Goal: Task Accomplishment & Management: Use online tool/utility

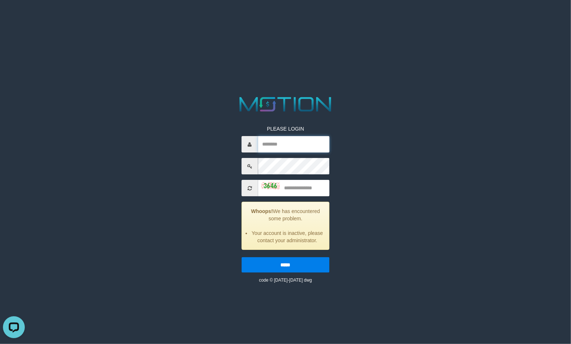
type input "**********"
click at [289, 185] on input "text" at bounding box center [294, 188] width 72 height 16
type input "****"
click at [290, 268] on input "*****" at bounding box center [286, 264] width 88 height 15
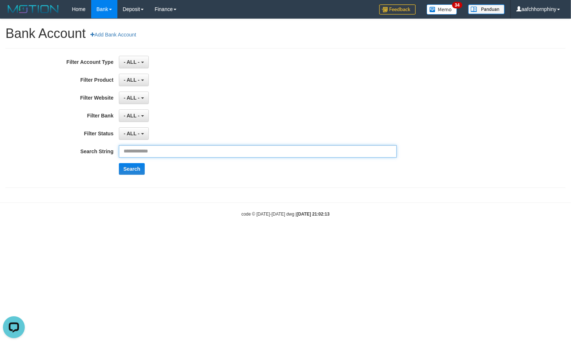
drag, startPoint x: 179, startPoint y: 155, endPoint x: 176, endPoint y: 157, distance: 3.9
click at [179, 155] on input "text" at bounding box center [258, 151] width 278 height 12
paste input "**********"
type input "**********"
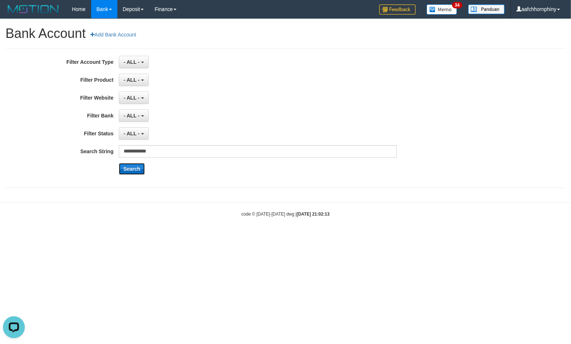
click at [133, 170] on button "Search" at bounding box center [132, 169] width 26 height 12
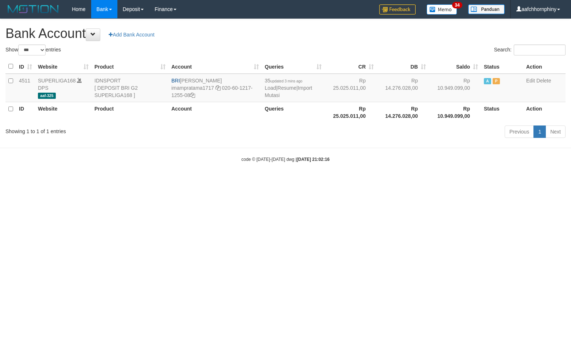
select select "***"
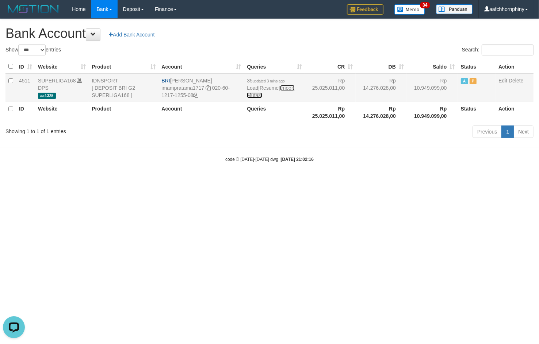
click at [254, 96] on link "Import Mutasi" at bounding box center [270, 91] width 47 height 13
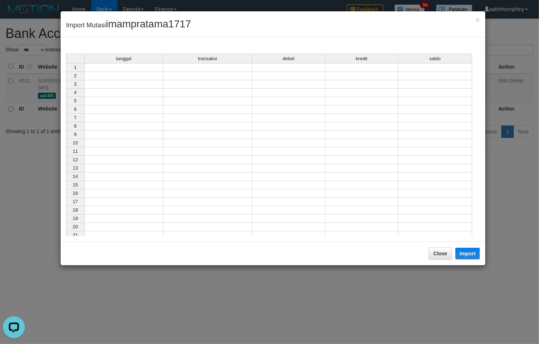
click at [66, 72] on div "tanggal transaksi debet kredit saldo 1 2 3 4 5 6 7 8 9 10 11 12 13 14 15 16 17 …" at bounding box center [66, 147] width 0 height 186
click at [155, 68] on td at bounding box center [123, 67] width 79 height 9
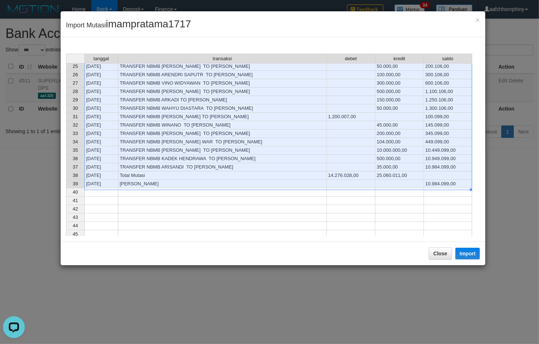
scroll to position [182, 0]
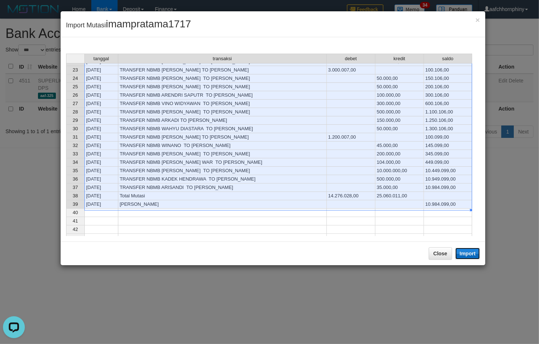
click at [466, 255] on button "Import" at bounding box center [467, 254] width 25 height 12
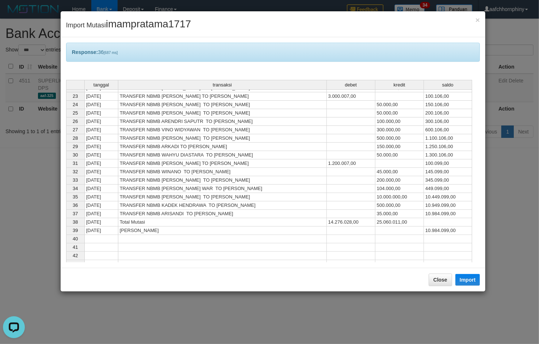
click at [442, 291] on div "Close Import" at bounding box center [273, 280] width 425 height 24
click at [439, 283] on button "Close" at bounding box center [439, 280] width 23 height 12
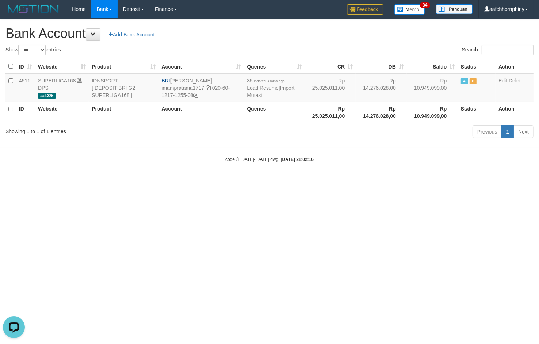
click at [384, 35] on h1 "Bank Account Add Bank Account" at bounding box center [269, 33] width 528 height 15
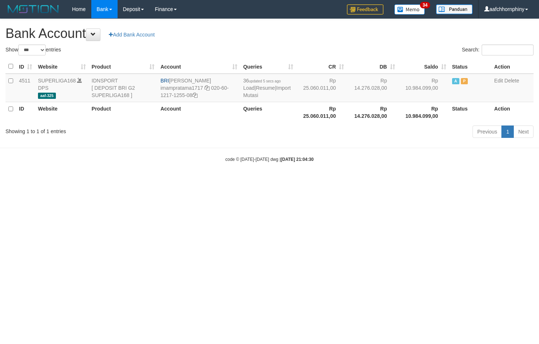
select select "***"
click at [178, 181] on html "Toggle navigation Home Bank Account List Load By Website Group [ISPORT] SUPERLI…" at bounding box center [269, 90] width 539 height 181
click at [250, 92] on link "Import Mutasi" at bounding box center [266, 91] width 47 height 13
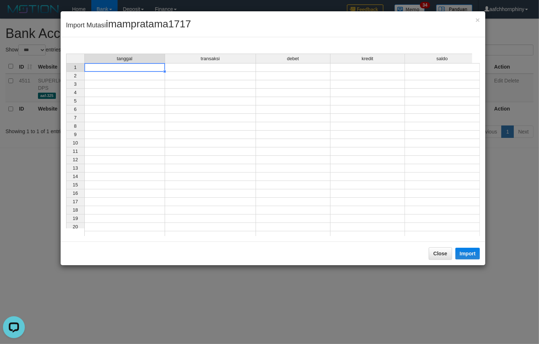
click at [147, 70] on td at bounding box center [124, 67] width 81 height 9
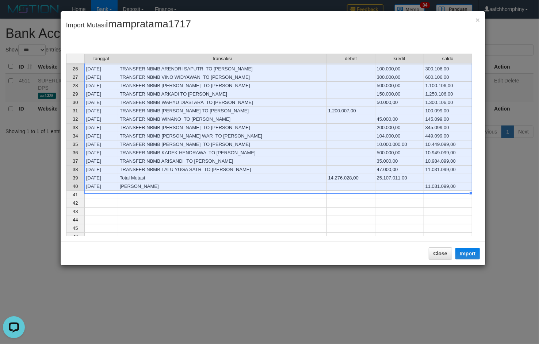
scroll to position [236, 0]
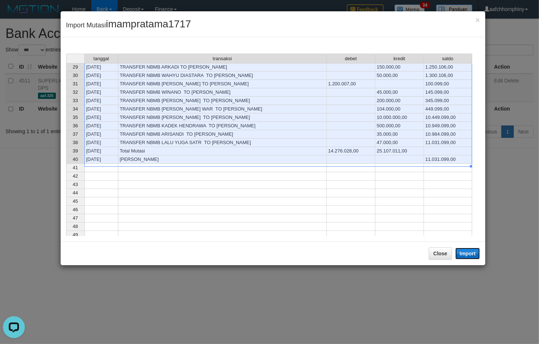
click at [459, 253] on button "Import" at bounding box center [467, 254] width 25 height 12
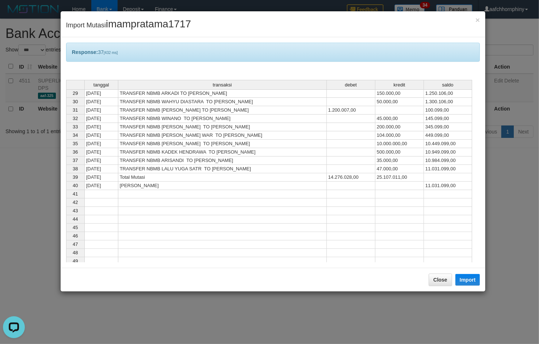
click at [435, 274] on div "Close Import" at bounding box center [273, 280] width 425 height 24
click at [443, 276] on button "Close" at bounding box center [439, 280] width 23 height 12
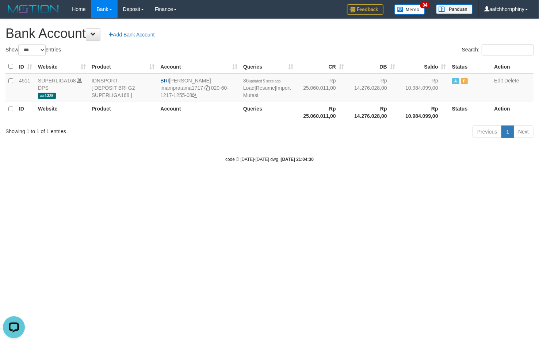
click at [370, 29] on h1 "Bank Account Add Bank Account" at bounding box center [269, 33] width 528 height 15
select select "***"
click at [253, 96] on link "Import Mutasi" at bounding box center [266, 91] width 47 height 13
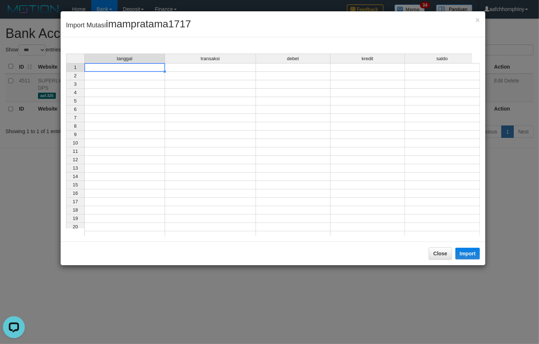
click at [136, 70] on td at bounding box center [124, 67] width 81 height 9
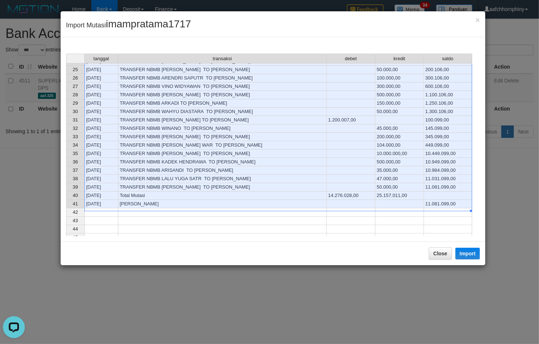
scroll to position [228, 0]
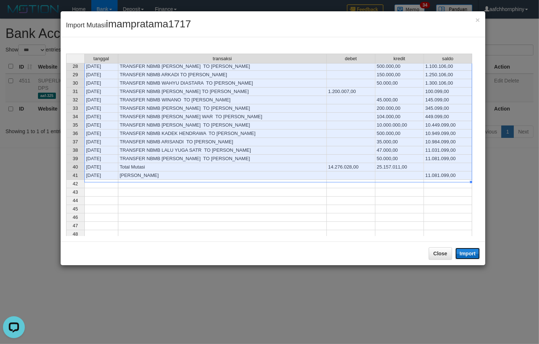
click at [458, 254] on button "Import" at bounding box center [467, 254] width 25 height 12
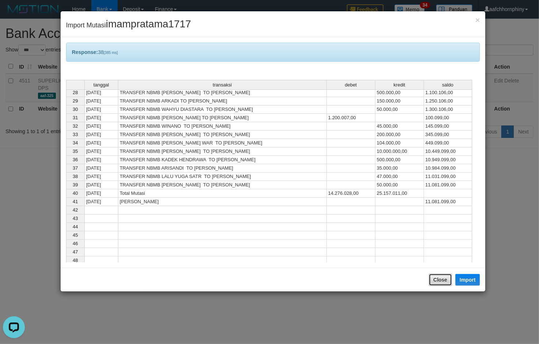
click at [442, 283] on button "Close" at bounding box center [439, 280] width 23 height 12
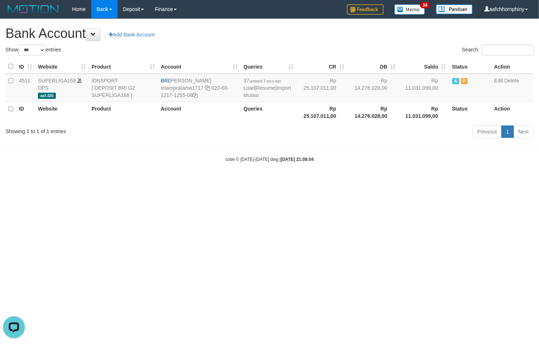
click at [357, 35] on h1 "Bank Account Add Bank Account" at bounding box center [269, 33] width 528 height 15
select select "***"
drag, startPoint x: 171, startPoint y: 78, endPoint x: 229, endPoint y: 77, distance: 58.0
click at [229, 77] on td "BRI [PERSON_NAME] imampratama1717 020-60-1217-1255-08" at bounding box center [199, 88] width 83 height 28
copy td "[PERSON_NAME]"
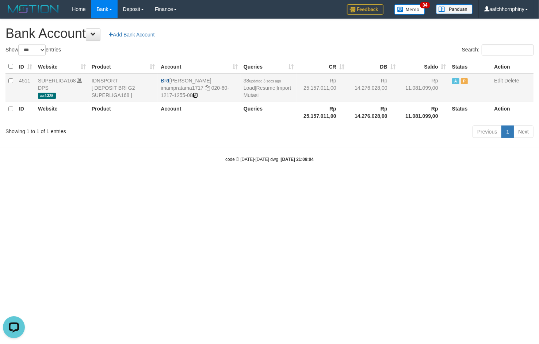
click at [196, 94] on icon at bounding box center [195, 95] width 5 height 5
copy td "[PERSON_NAME]"
drag, startPoint x: 170, startPoint y: 78, endPoint x: 242, endPoint y: 83, distance: 72.0
click at [224, 78] on td "BRI IMAM PRATAMA imampratama1717 020-60-1217-1255-08" at bounding box center [199, 88] width 83 height 28
copy td "[PERSON_NAME]"
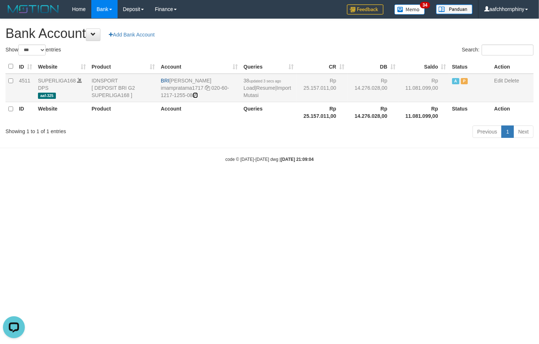
click at [197, 95] on icon at bounding box center [195, 95] width 5 height 5
copy td "[PERSON_NAME]"
click at [253, 93] on link "Import Mutasi" at bounding box center [266, 91] width 47 height 13
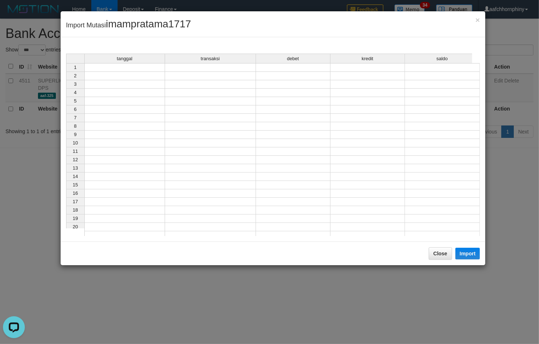
click at [123, 66] on td at bounding box center [124, 67] width 81 height 9
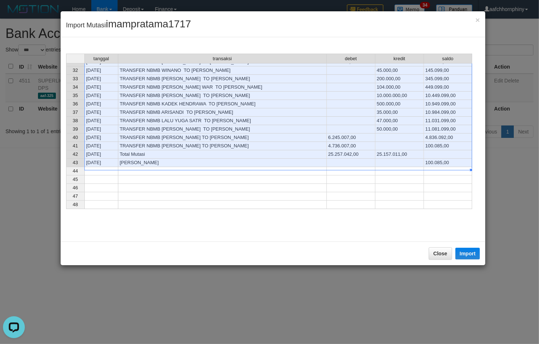
scroll to position [266, 0]
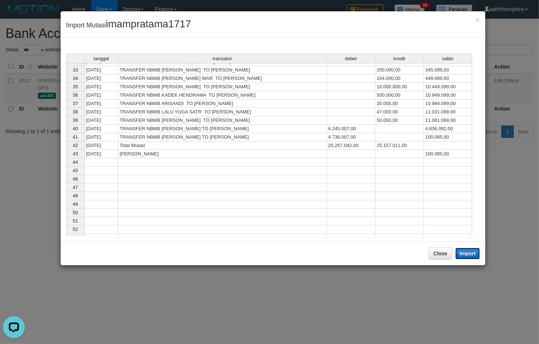
click at [463, 254] on button "Import" at bounding box center [467, 254] width 25 height 12
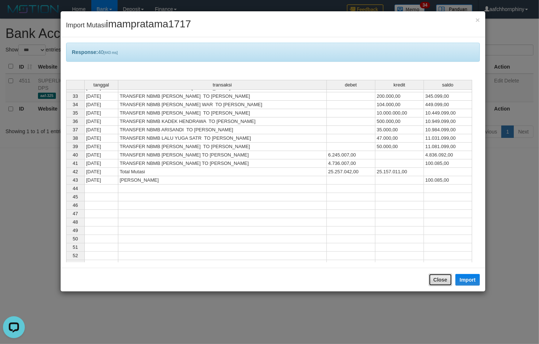
click at [438, 276] on button "Close" at bounding box center [439, 280] width 23 height 12
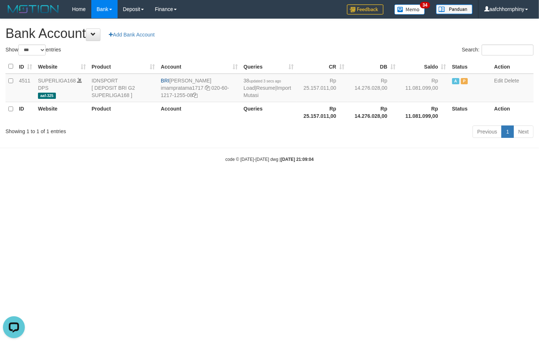
click at [332, 42] on div "**********" at bounding box center [269, 79] width 539 height 121
select select "***"
click at [251, 94] on link "Import Mutasi" at bounding box center [271, 91] width 47 height 13
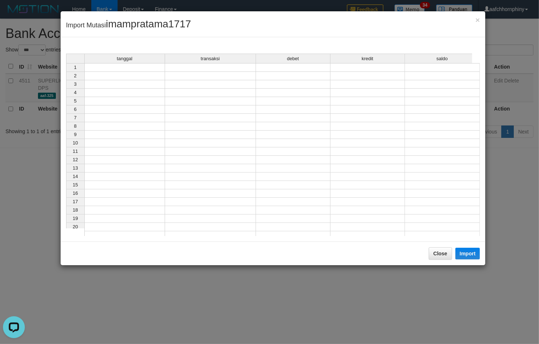
click at [105, 67] on td at bounding box center [124, 67] width 81 height 9
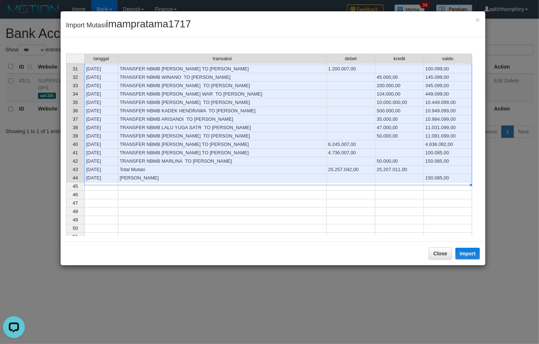
scroll to position [265, 0]
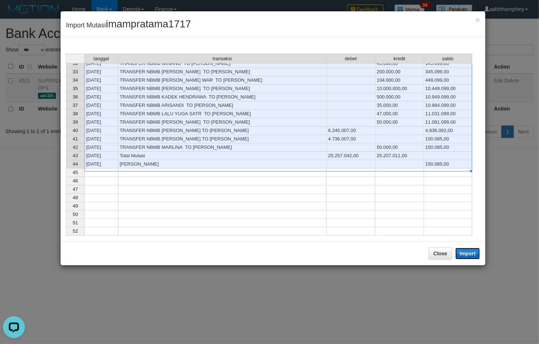
click at [470, 257] on button "Import" at bounding box center [467, 254] width 25 height 12
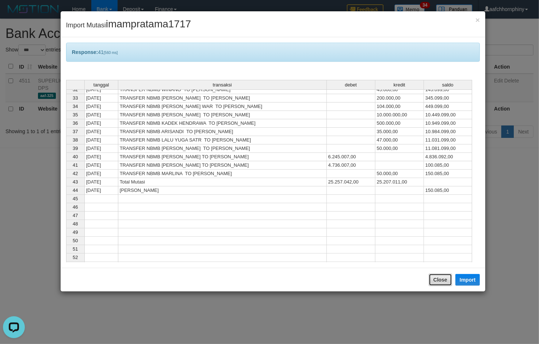
click at [437, 279] on button "Close" at bounding box center [439, 280] width 23 height 12
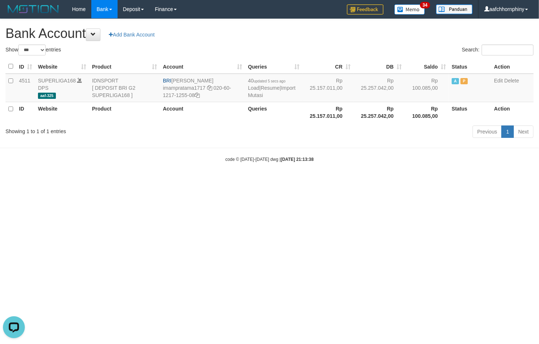
click at [347, 39] on h1 "Bank Account Add Bank Account" at bounding box center [269, 33] width 528 height 15
select select "***"
click at [254, 97] on link "Import Mutasi" at bounding box center [271, 91] width 47 height 13
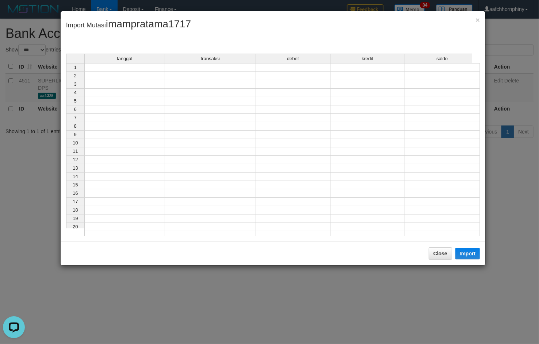
click at [122, 69] on td at bounding box center [124, 67] width 81 height 9
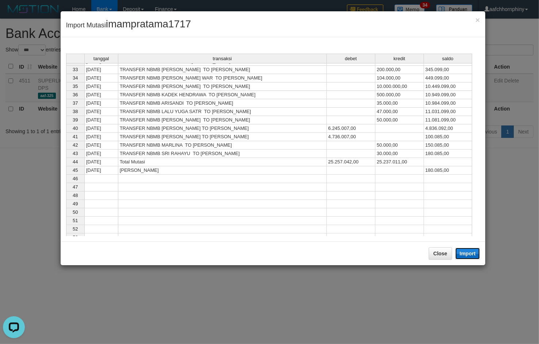
click at [466, 254] on button "Import" at bounding box center [467, 254] width 25 height 12
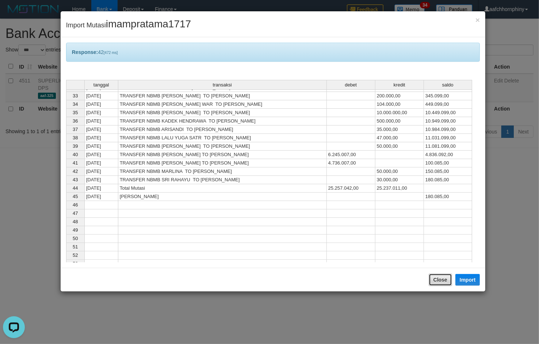
click at [437, 282] on button "Close" at bounding box center [439, 280] width 23 height 12
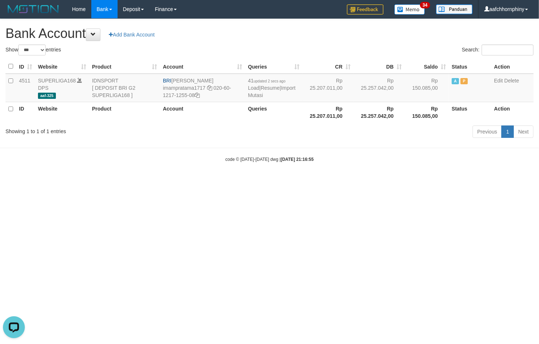
drag, startPoint x: 339, startPoint y: 28, endPoint x: 534, endPoint y: 150, distance: 230.0
click at [338, 28] on h1 "Bank Account Add Bank Account" at bounding box center [269, 33] width 528 height 15
select select "***"
click at [254, 91] on td "42 updated 2 secs ago Load | Resume | Import Mutasi" at bounding box center [273, 88] width 57 height 28
click at [258, 96] on link "Import Mutasi" at bounding box center [271, 91] width 47 height 13
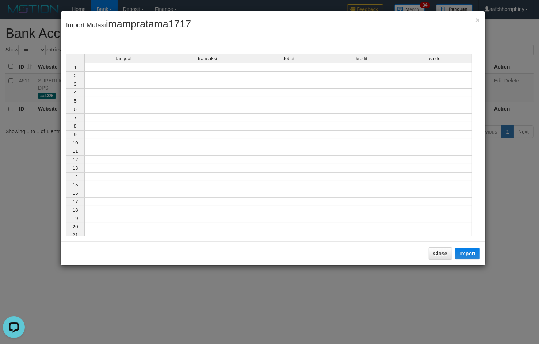
click at [136, 66] on td at bounding box center [123, 67] width 79 height 9
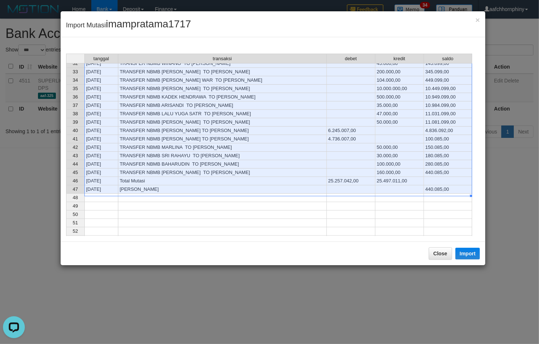
scroll to position [277, 0]
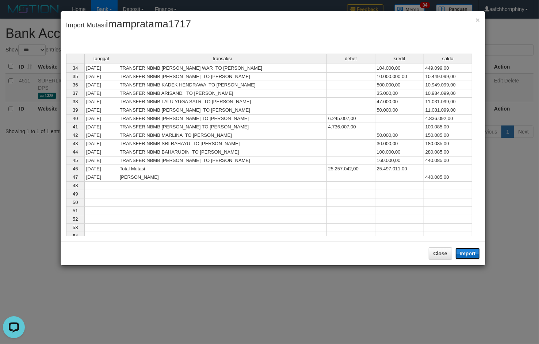
click at [470, 252] on button "Import" at bounding box center [467, 254] width 25 height 12
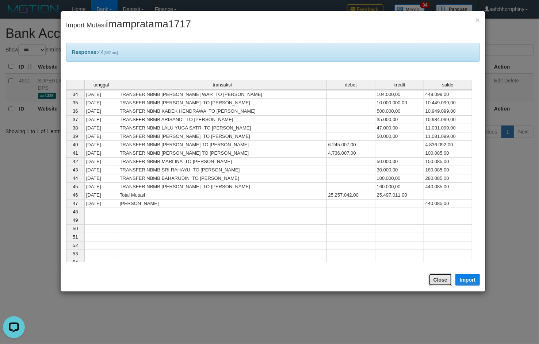
click at [438, 282] on button "Close" at bounding box center [439, 280] width 23 height 12
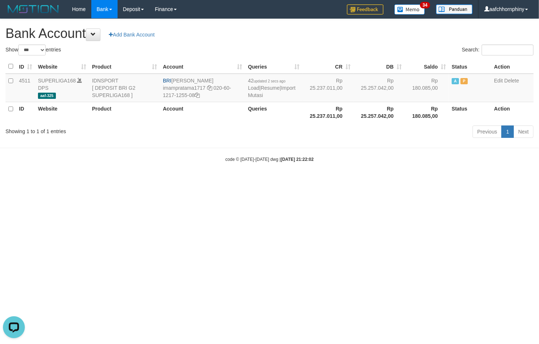
click at [394, 52] on div "Search:" at bounding box center [404, 51] width 258 height 13
select select "***"
click at [254, 95] on link "Import Mutasi" at bounding box center [271, 91] width 47 height 13
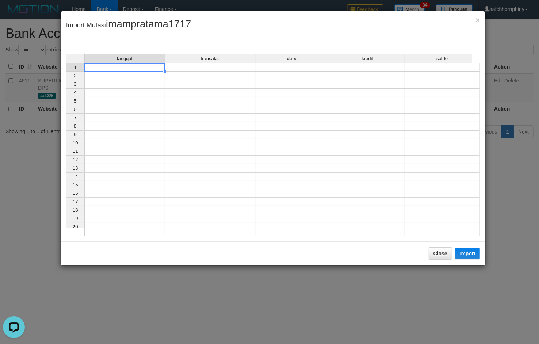
click at [123, 68] on td at bounding box center [124, 67] width 81 height 9
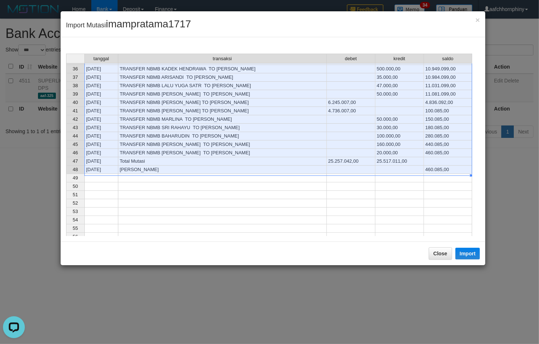
scroll to position [278, 0]
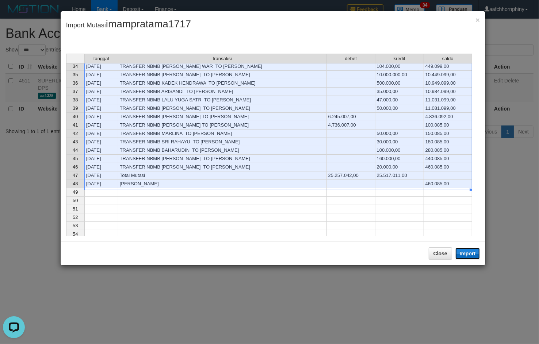
click at [474, 252] on button "Import" at bounding box center [467, 254] width 25 height 12
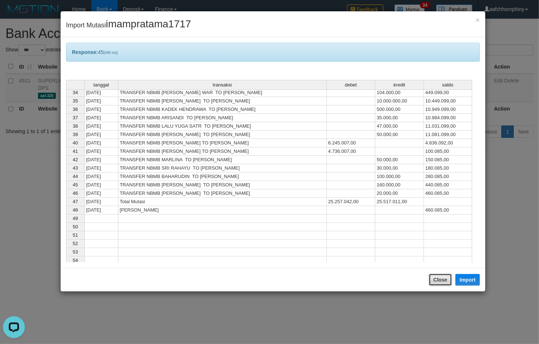
click at [435, 280] on button "Close" at bounding box center [439, 280] width 23 height 12
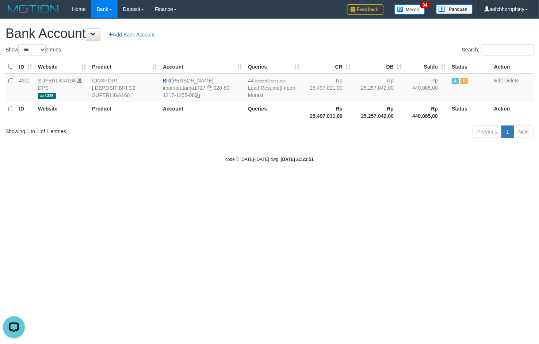
click at [334, 25] on div "**********" at bounding box center [269, 79] width 539 height 121
select select "***"
click at [256, 94] on link "Import Mutasi" at bounding box center [271, 91] width 47 height 13
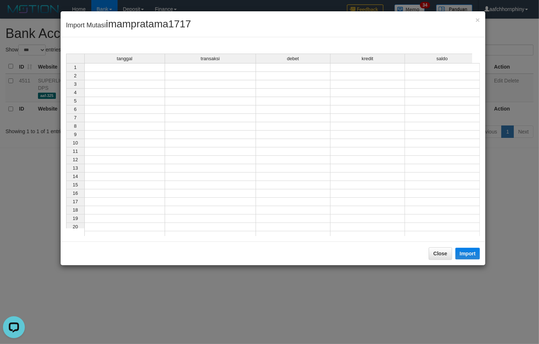
click at [141, 68] on td at bounding box center [124, 67] width 81 height 9
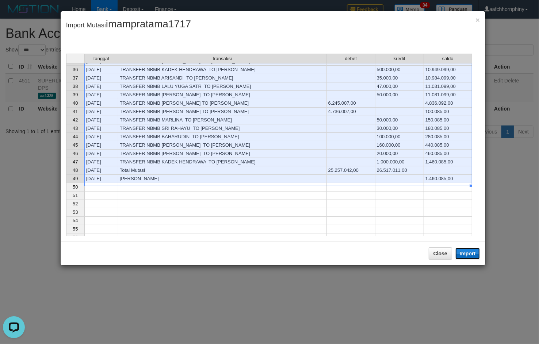
click at [470, 256] on button "Import" at bounding box center [467, 254] width 25 height 12
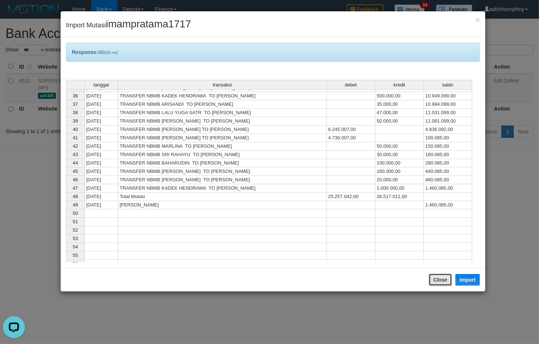
click at [436, 283] on button "Close" at bounding box center [439, 280] width 23 height 12
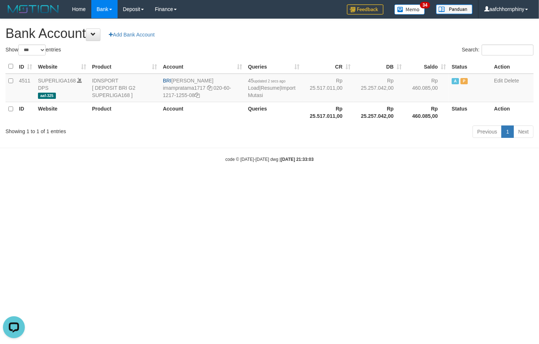
click at [311, 41] on h1 "Bank Account Add Bank Account" at bounding box center [269, 33] width 528 height 15
select select "***"
drag, startPoint x: 266, startPoint y: 37, endPoint x: 274, endPoint y: 51, distance: 16.3
click at [266, 37] on h1 "Bank Account Add Bank Account" at bounding box center [269, 33] width 528 height 15
drag, startPoint x: 170, startPoint y: 77, endPoint x: 223, endPoint y: 81, distance: 52.7
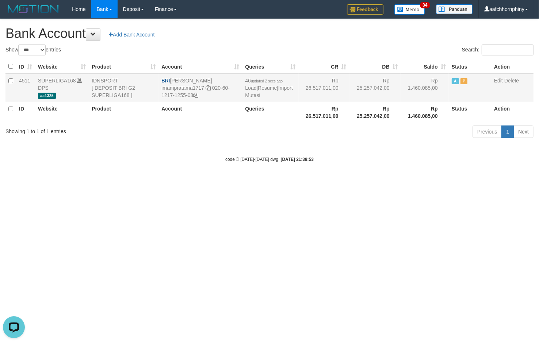
click at [221, 80] on td "BRI IMAM PRATAMA imampratama1717 020-60-1217-1255-08" at bounding box center [200, 88] width 84 height 28
copy td "[PERSON_NAME]"
drag, startPoint x: 196, startPoint y: 97, endPoint x: 245, endPoint y: 111, distance: 51.2
click at [196, 97] on icon at bounding box center [195, 95] width 5 height 5
click at [252, 97] on link "Import Mutasi" at bounding box center [268, 91] width 47 height 13
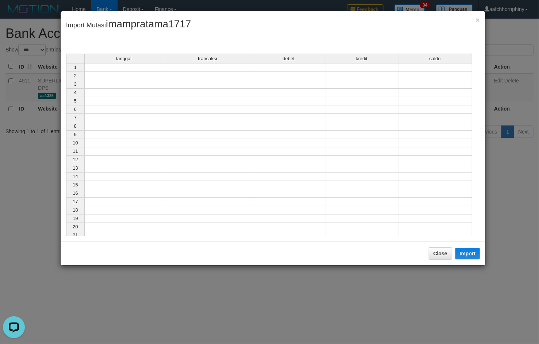
click at [143, 70] on td at bounding box center [123, 67] width 79 height 9
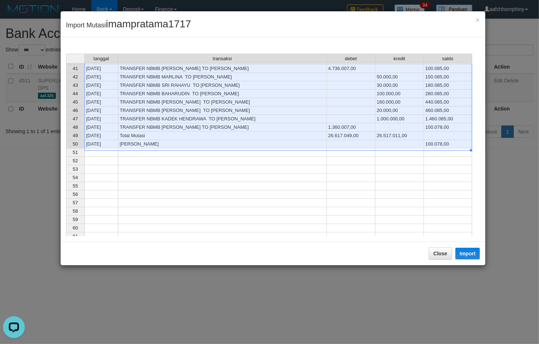
scroll to position [361, 0]
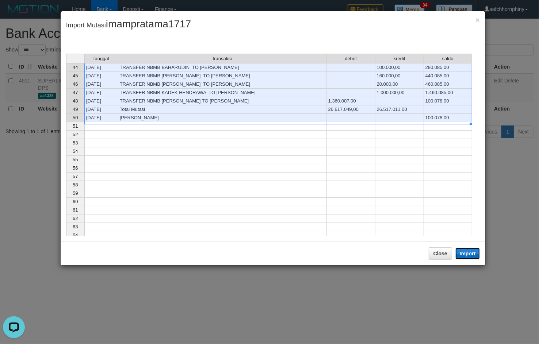
click at [470, 250] on button "Import" at bounding box center [467, 254] width 25 height 12
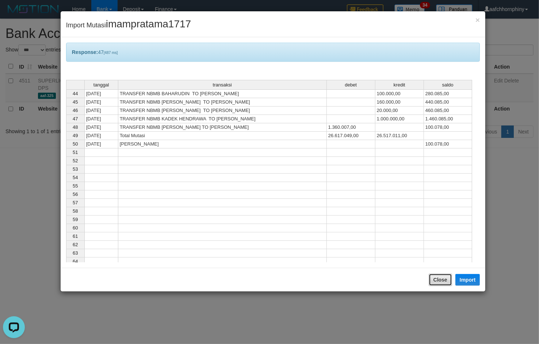
click at [432, 281] on button "Close" at bounding box center [439, 280] width 23 height 12
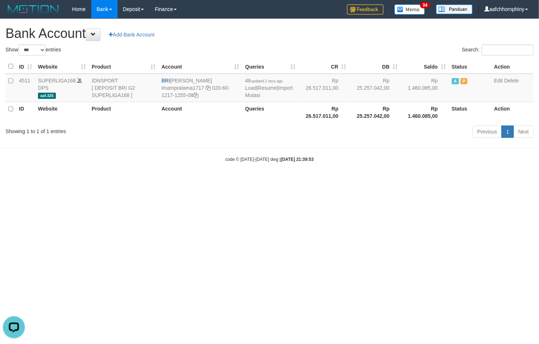
click at [329, 23] on div "**********" at bounding box center [269, 79] width 539 height 121
select select "***"
click at [253, 96] on link "Import Mutasi" at bounding box center [271, 91] width 47 height 13
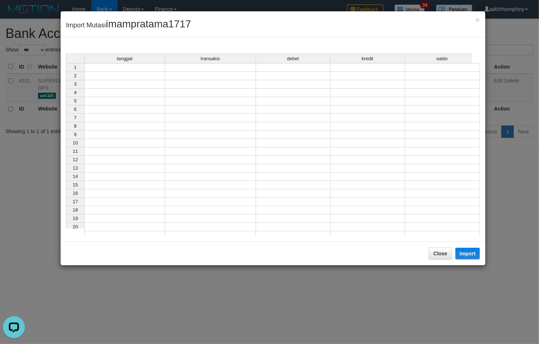
click at [121, 68] on td at bounding box center [124, 67] width 81 height 9
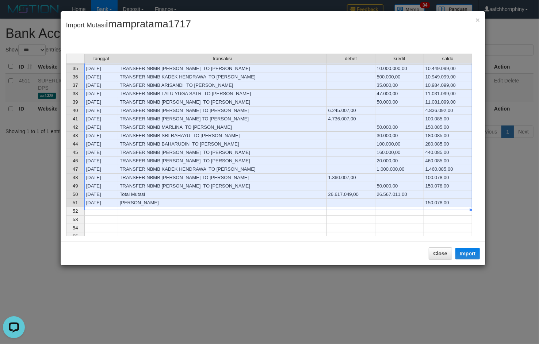
scroll to position [289, 0]
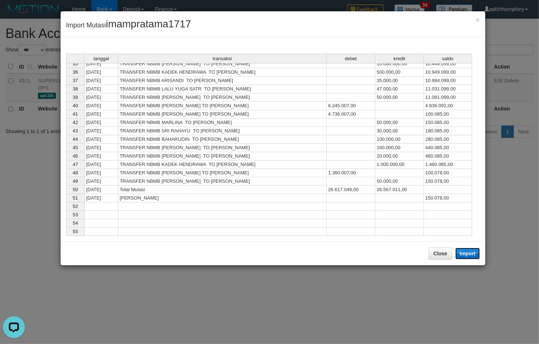
click at [466, 251] on button "Import" at bounding box center [467, 254] width 25 height 12
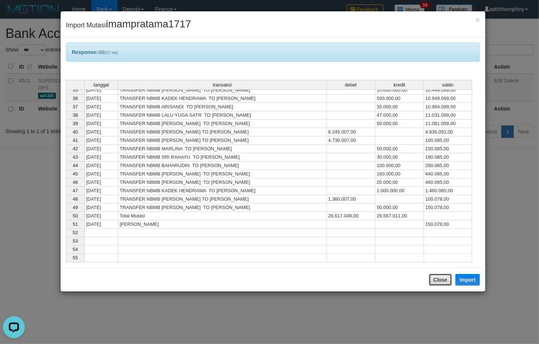
click at [434, 281] on button "Close" at bounding box center [439, 280] width 23 height 12
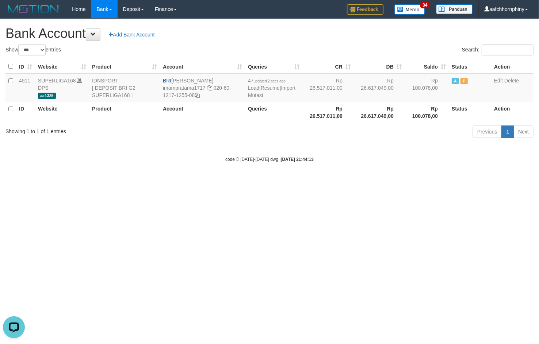
click at [349, 31] on h1 "Bank Account Add Bank Account" at bounding box center [269, 33] width 528 height 15
select select "***"
click at [254, 96] on link "Import Mutasi" at bounding box center [271, 91] width 47 height 13
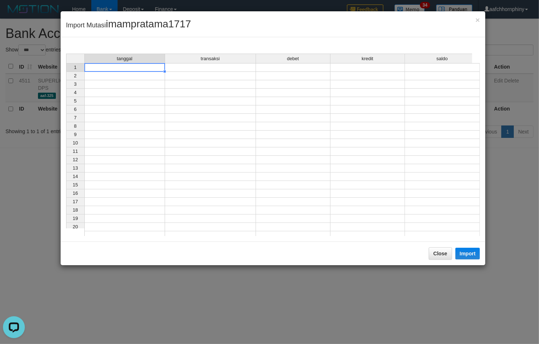
click at [118, 70] on td at bounding box center [124, 67] width 81 height 9
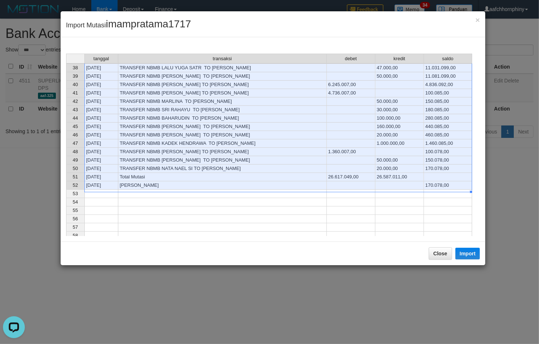
scroll to position [346, 0]
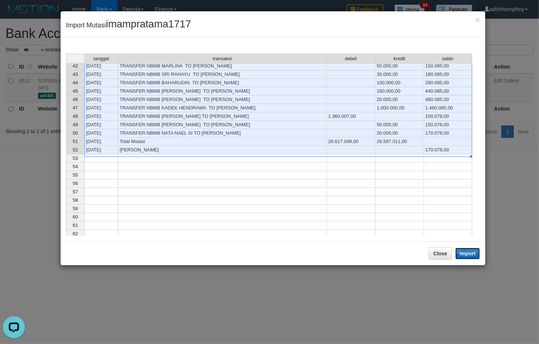
click at [467, 254] on button "Import" at bounding box center [467, 254] width 25 height 12
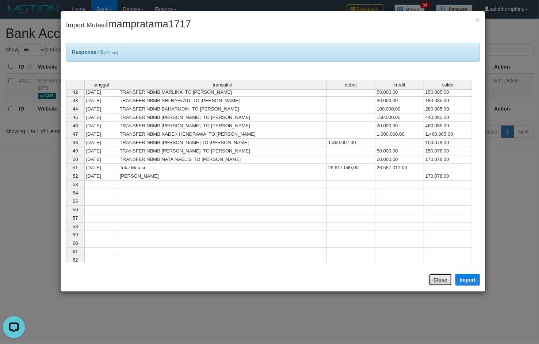
click at [447, 278] on button "Close" at bounding box center [439, 280] width 23 height 12
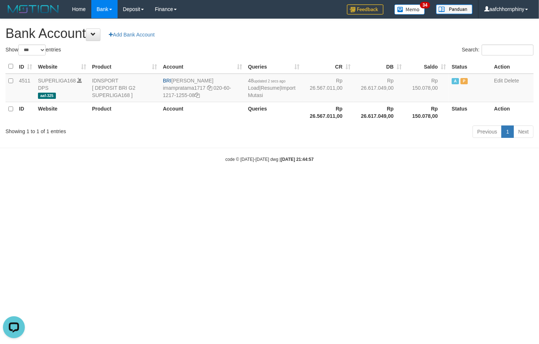
click at [350, 35] on h1 "Bank Account Add Bank Account" at bounding box center [269, 33] width 528 height 15
select select "***"
click at [258, 94] on link "Import Mutasi" at bounding box center [271, 91] width 47 height 13
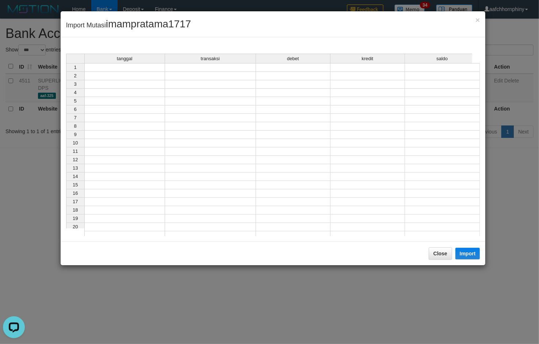
click at [141, 70] on td at bounding box center [124, 67] width 81 height 9
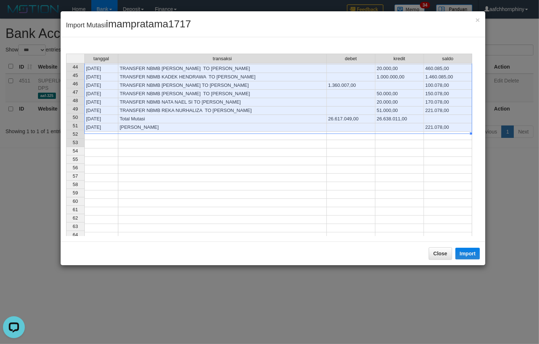
scroll to position [377, 0]
click at [470, 254] on button "Import" at bounding box center [467, 254] width 25 height 12
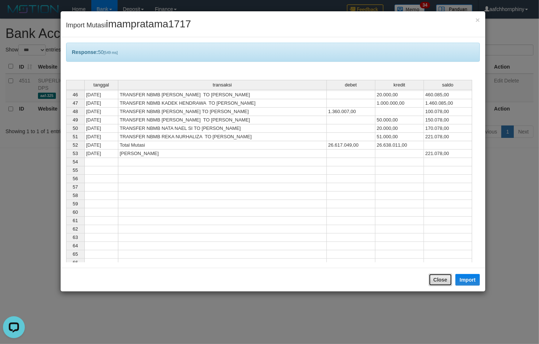
click at [447, 280] on button "Close" at bounding box center [439, 280] width 23 height 12
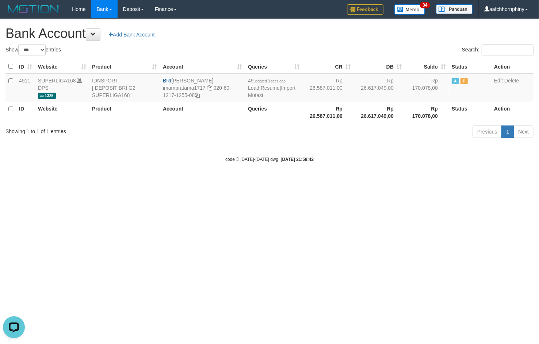
click at [338, 31] on h1 "Bank Account Add Bank Account" at bounding box center [269, 33] width 528 height 15
select select "***"
click at [253, 94] on link "Import Mutasi" at bounding box center [271, 91] width 47 height 13
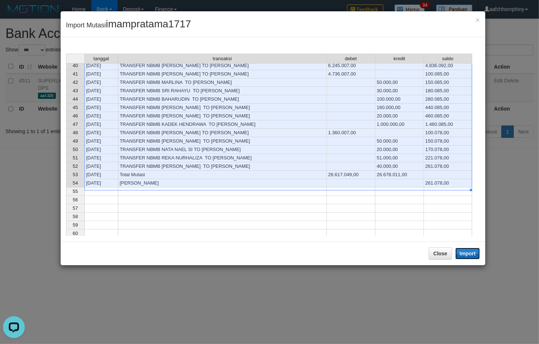
click at [469, 256] on button "Import" at bounding box center [467, 254] width 25 height 12
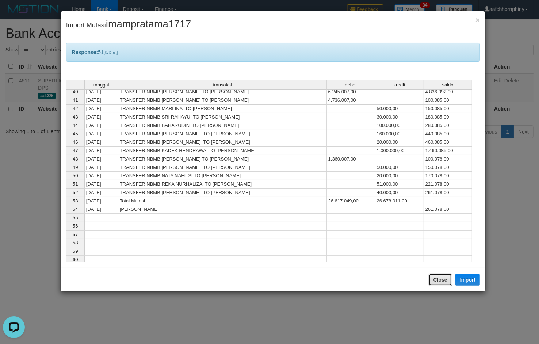
click at [448, 284] on button "Close" at bounding box center [439, 280] width 23 height 12
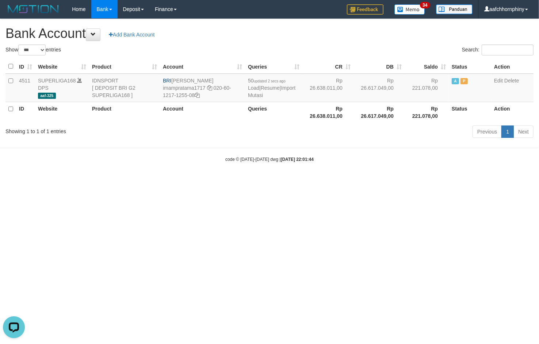
click at [331, 32] on h1 "Bank Account Add Bank Account" at bounding box center [269, 33] width 528 height 15
select select "***"
click at [257, 97] on link "Import Mutasi" at bounding box center [271, 91] width 47 height 13
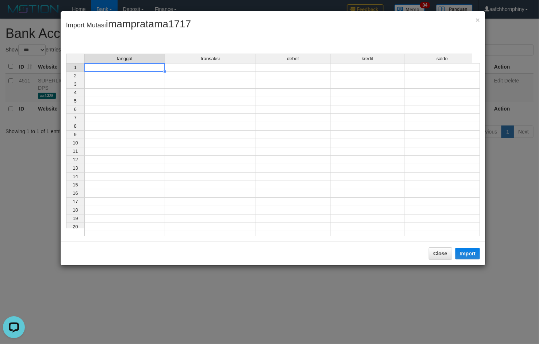
click at [128, 70] on td at bounding box center [124, 67] width 81 height 9
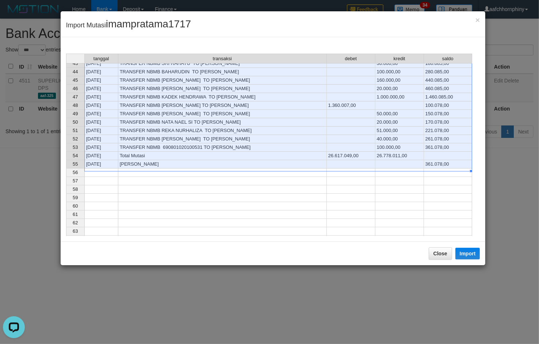
scroll to position [361, 0]
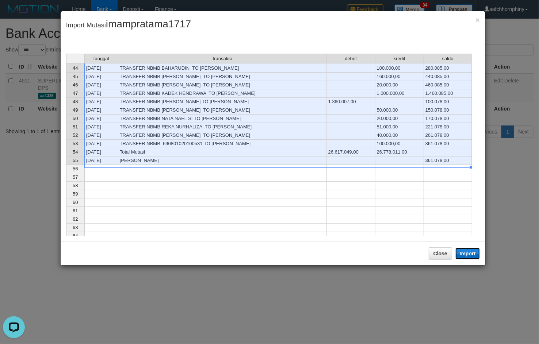
click at [467, 255] on button "Import" at bounding box center [467, 254] width 25 height 12
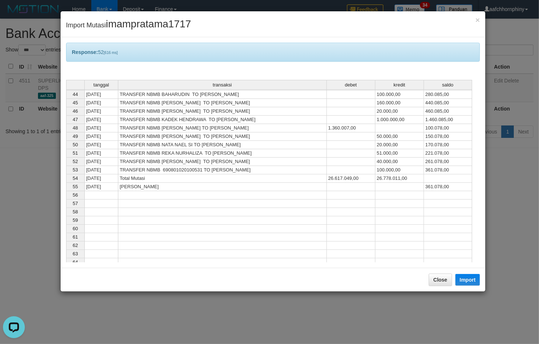
click at [440, 273] on div "Close Import" at bounding box center [273, 280] width 425 height 24
drag, startPoint x: 446, startPoint y: 277, endPoint x: 437, endPoint y: 274, distance: 9.6
click at [442, 277] on button "Close" at bounding box center [439, 280] width 23 height 12
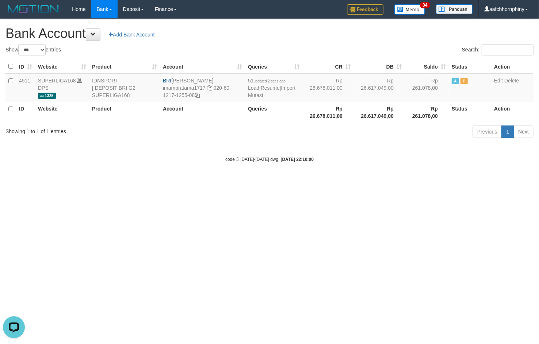
click at [356, 30] on h1 "Bank Account Add Bank Account" at bounding box center [269, 33] width 528 height 15
select select "***"
click at [250, 94] on link "Import Mutasi" at bounding box center [271, 91] width 47 height 13
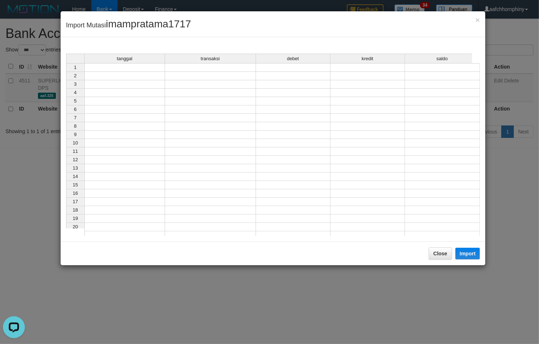
click at [127, 65] on td at bounding box center [124, 67] width 81 height 9
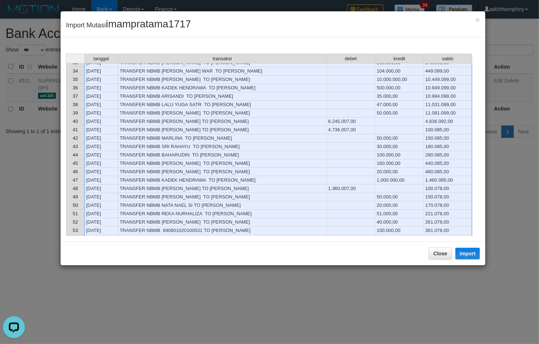
scroll to position [296, 0]
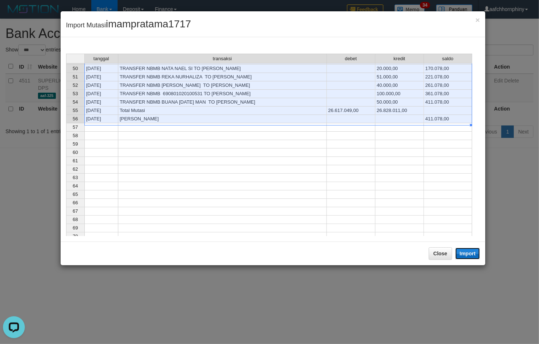
click at [466, 251] on button "Import" at bounding box center [467, 254] width 25 height 12
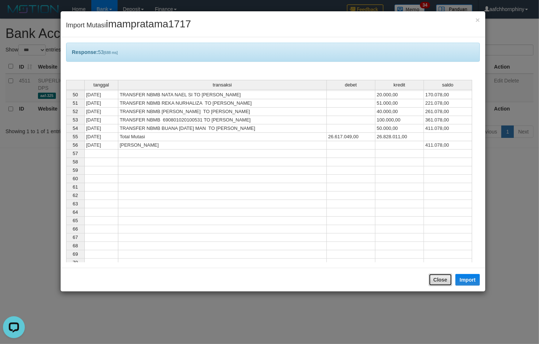
click at [442, 278] on button "Close" at bounding box center [439, 280] width 23 height 12
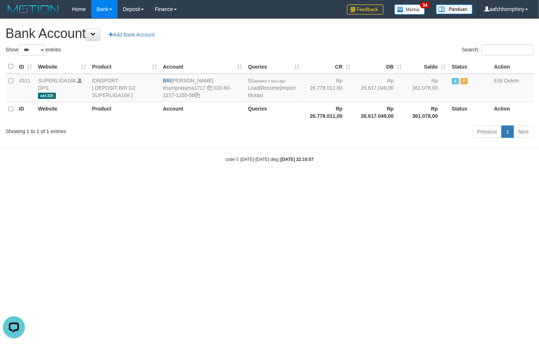
click at [311, 36] on h1 "Bank Account Add Bank Account" at bounding box center [269, 33] width 528 height 15
select select "***"
click at [254, 95] on link "Import Mutasi" at bounding box center [271, 91] width 47 height 13
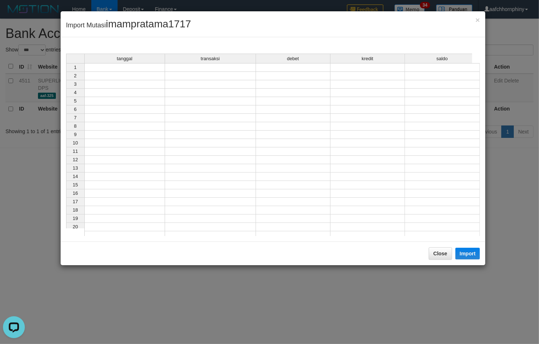
click at [133, 70] on td at bounding box center [124, 67] width 81 height 9
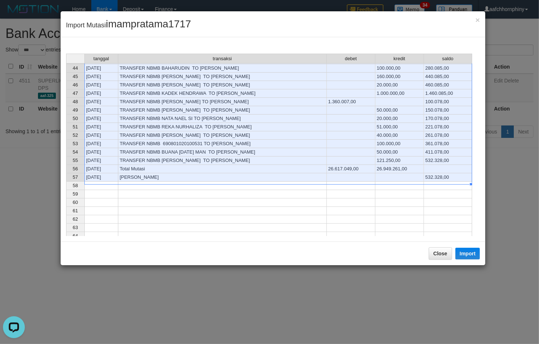
scroll to position [362, 0]
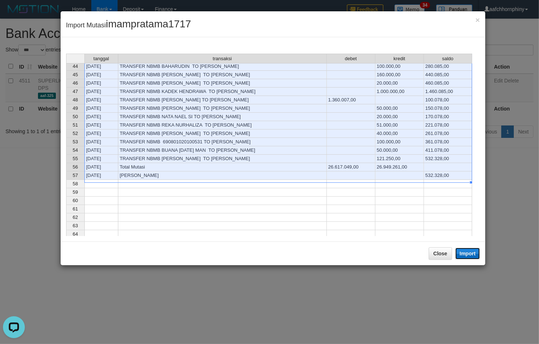
click at [462, 256] on button "Import" at bounding box center [467, 254] width 25 height 12
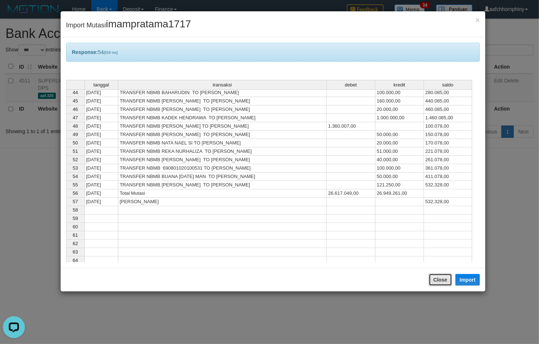
click at [442, 285] on button "Close" at bounding box center [439, 280] width 23 height 12
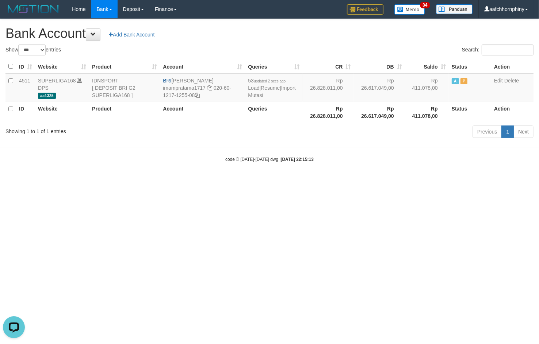
click at [354, 36] on h1 "Bank Account Add Bank Account" at bounding box center [269, 33] width 528 height 15
select select "***"
click at [255, 96] on link "Import Mutasi" at bounding box center [271, 91] width 47 height 13
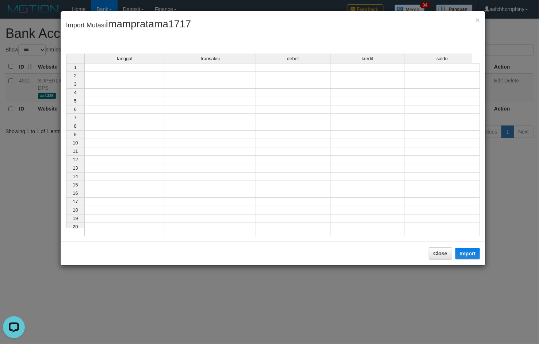
click at [115, 70] on td at bounding box center [124, 67] width 81 height 9
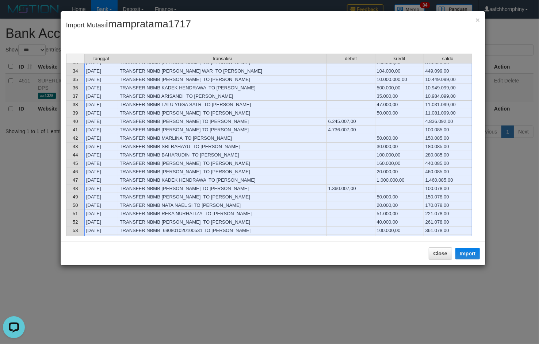
scroll to position [315, 0]
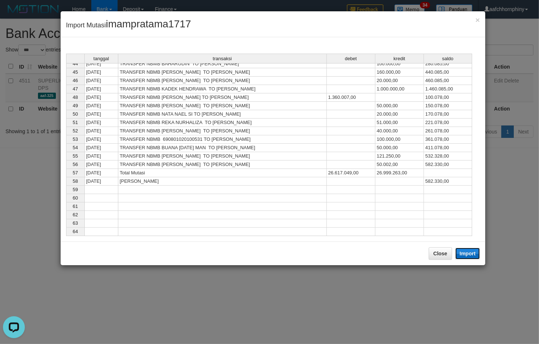
click at [465, 256] on button "Import" at bounding box center [467, 254] width 25 height 12
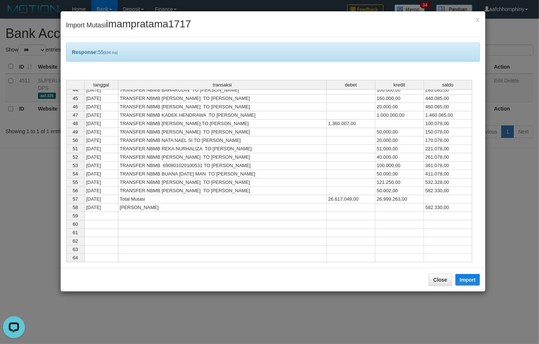
click at [444, 289] on div "Close Import" at bounding box center [273, 280] width 425 height 24
drag, startPoint x: 435, startPoint y: 278, endPoint x: 439, endPoint y: 267, distance: 12.0
click at [435, 278] on button "Close" at bounding box center [439, 280] width 23 height 12
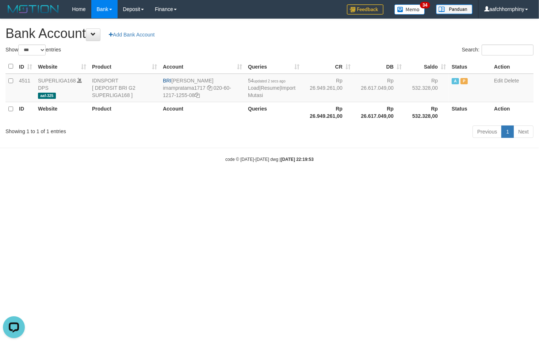
click at [315, 36] on h1 "Bank Account Add Bank Account" at bounding box center [269, 33] width 528 height 15
select select "***"
drag, startPoint x: 93, startPoint y: 267, endPoint x: 78, endPoint y: 265, distance: 15.8
click at [93, 181] on html "Toggle navigation Home Bank Account List Load By Website Group [ISPORT] SUPERLI…" at bounding box center [269, 90] width 539 height 181
click at [256, 94] on link "Import Mutasi" at bounding box center [271, 91] width 47 height 13
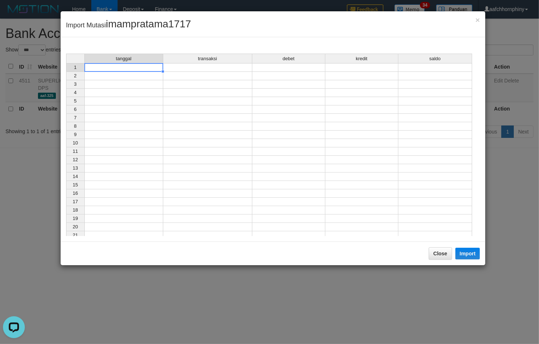
click at [101, 70] on td at bounding box center [123, 67] width 79 height 9
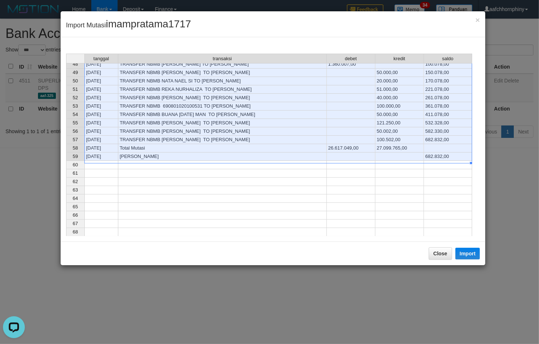
scroll to position [400, 0]
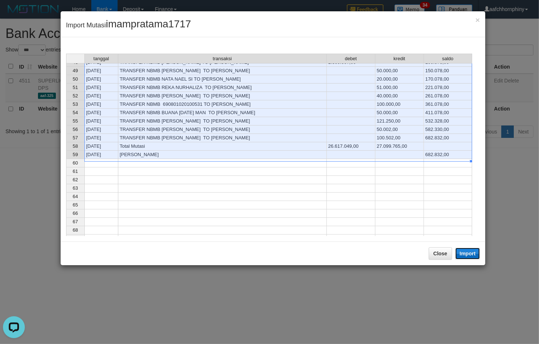
click at [466, 253] on button "Import" at bounding box center [467, 254] width 25 height 12
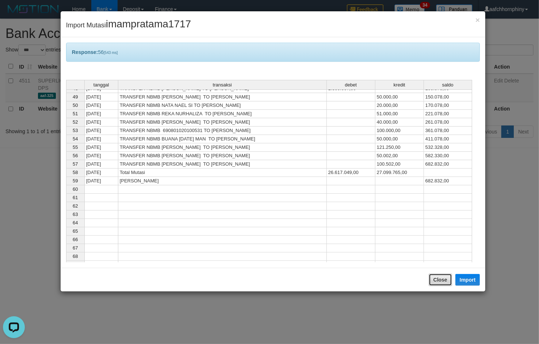
click at [439, 278] on button "Close" at bounding box center [439, 280] width 23 height 12
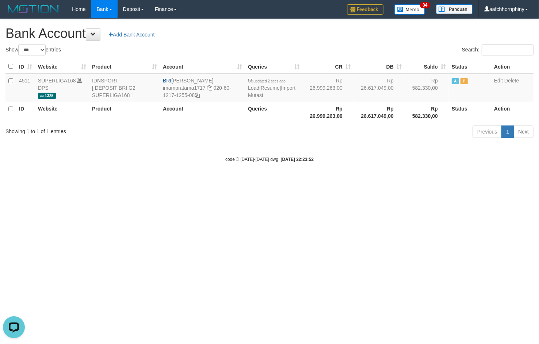
click at [322, 46] on div "Search:" at bounding box center [404, 51] width 258 height 13
select select "***"
click at [251, 94] on link "Import Mutasi" at bounding box center [271, 91] width 47 height 13
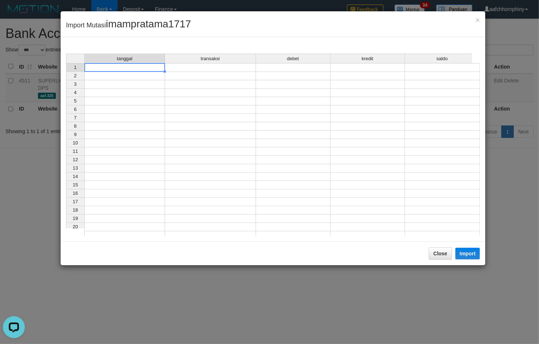
click at [66, 72] on div "tanggal transaksi debet kredit saldo 1 2 3 4 5 6 7 8 9 10 11 12 13 14 15 16 17 …" at bounding box center [66, 147] width 0 height 186
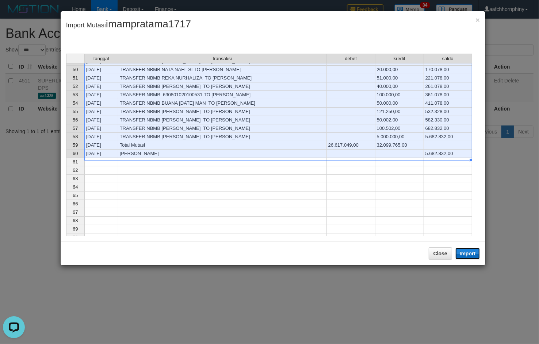
click at [466, 257] on button "Import" at bounding box center [467, 254] width 25 height 12
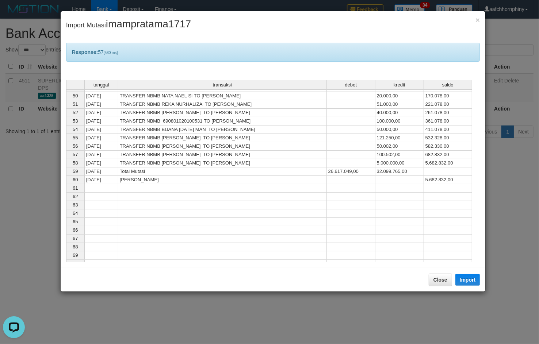
click at [452, 274] on div "Close Import" at bounding box center [273, 280] width 425 height 24
click at [448, 278] on button "Close" at bounding box center [439, 280] width 23 height 12
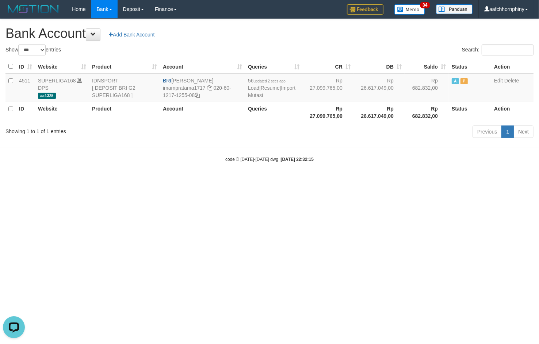
click at [370, 38] on h1 "Bank Account Add Bank Account" at bounding box center [269, 33] width 528 height 15
select select "***"
drag, startPoint x: 171, startPoint y: 80, endPoint x: 226, endPoint y: 74, distance: 55.0
click at [225, 74] on td "BRI [PERSON_NAME] imampratama1717 020-60-1217-1255-08" at bounding box center [200, 88] width 84 height 28
copy td "[PERSON_NAME]"
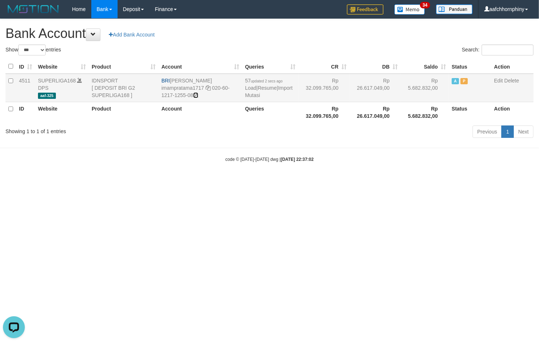
drag, startPoint x: 197, startPoint y: 94, endPoint x: 203, endPoint y: 95, distance: 5.5
click at [197, 94] on icon at bounding box center [195, 95] width 5 height 5
copy td "[PERSON_NAME]"
click at [251, 94] on link "Import Mutasi" at bounding box center [268, 91] width 47 height 13
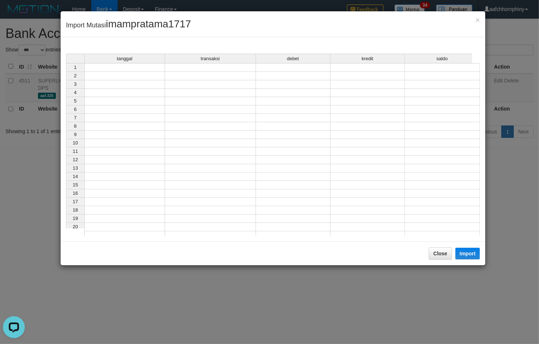
click at [148, 64] on div "tanggal transaksi debet kredit saldo 1 2 3 4 5 6 7 8 9 10 11 12 13 14 15 16 17 …" at bounding box center [273, 145] width 414 height 182
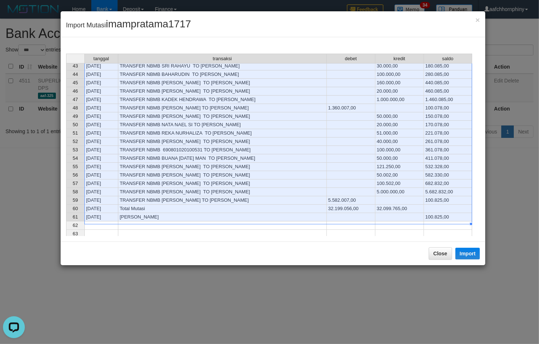
scroll to position [387, 0]
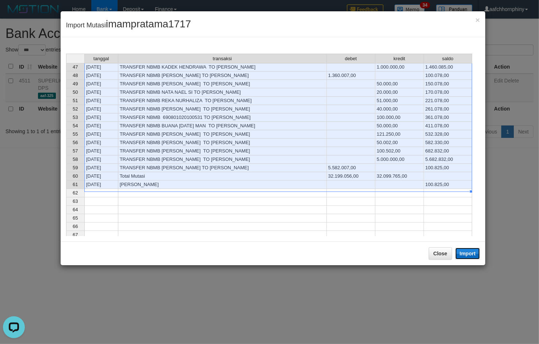
click at [468, 254] on button "Import" at bounding box center [467, 254] width 25 height 12
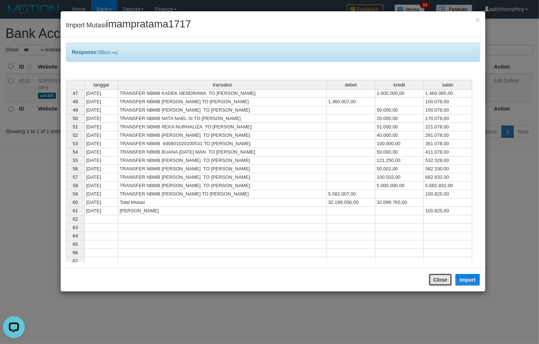
drag, startPoint x: 446, startPoint y: 282, endPoint x: 435, endPoint y: 201, distance: 81.4
click at [444, 281] on button "Close" at bounding box center [439, 280] width 23 height 12
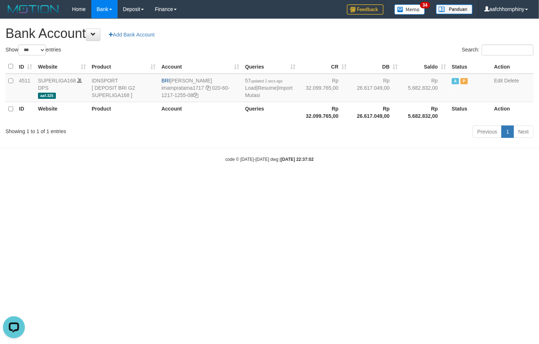
click at [386, 41] on h1 "Bank Account Add Bank Account" at bounding box center [269, 33] width 528 height 15
select select "***"
drag, startPoint x: 247, startPoint y: 93, endPoint x: 258, endPoint y: 96, distance: 11.2
click at [245, 93] on td "58 updated 2 secs ago Load | Resume | Import Mutasi" at bounding box center [273, 88] width 57 height 28
click at [253, 95] on link "Import Mutasi" at bounding box center [271, 91] width 47 height 13
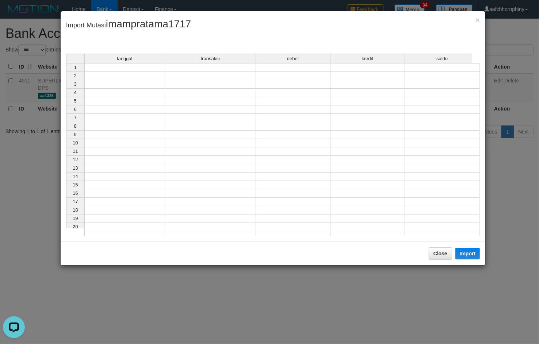
click at [129, 66] on td at bounding box center [124, 67] width 81 height 9
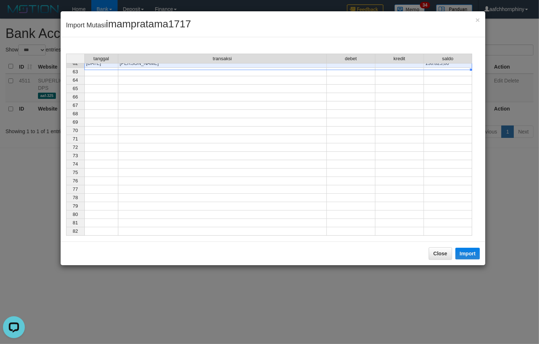
scroll to position [425, 0]
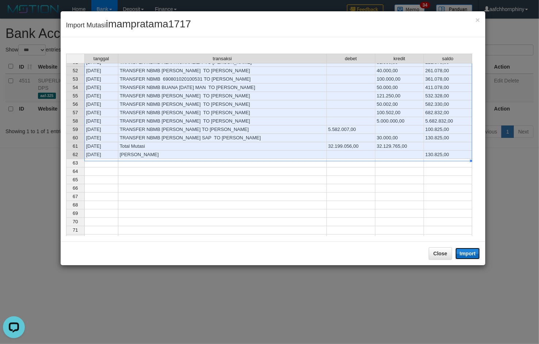
click at [461, 252] on button "Import" at bounding box center [467, 254] width 25 height 12
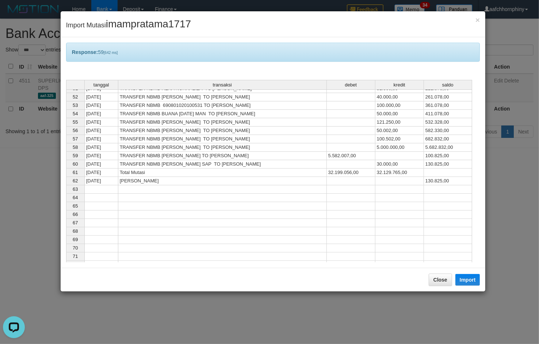
click at [447, 271] on div "Close Import" at bounding box center [273, 280] width 425 height 24
click at [442, 282] on button "Close" at bounding box center [439, 280] width 23 height 12
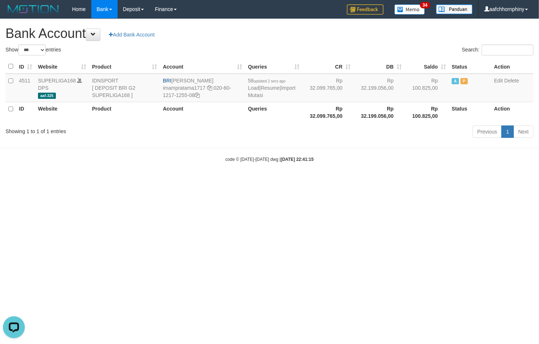
click at [355, 37] on h1 "Bank Account Add Bank Account" at bounding box center [269, 33] width 528 height 15
select select "***"
click at [254, 97] on link "Import Mutasi" at bounding box center [271, 91] width 47 height 13
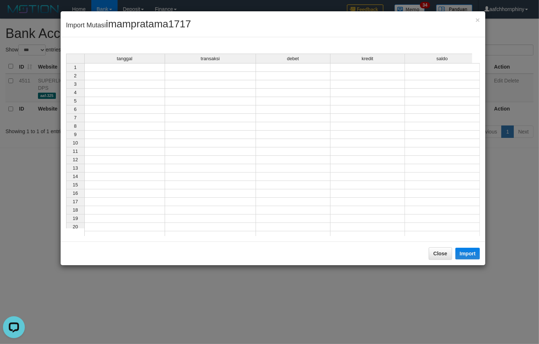
click at [121, 68] on td at bounding box center [124, 67] width 81 height 9
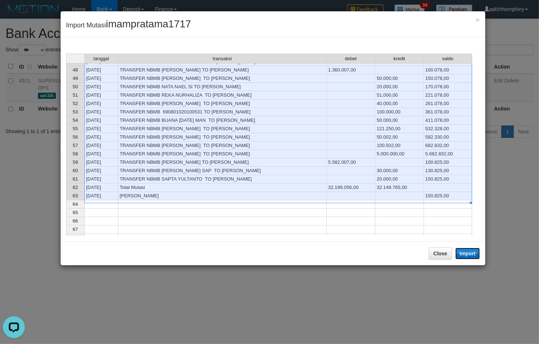
click at [466, 258] on button "Import" at bounding box center [467, 254] width 25 height 12
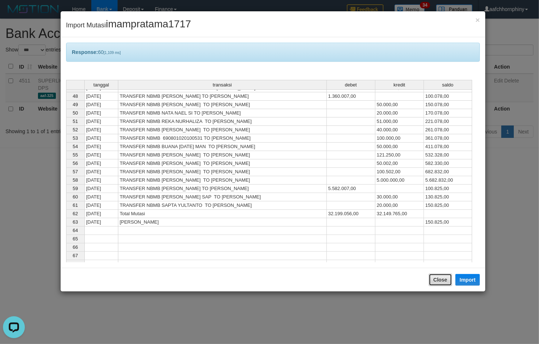
click at [440, 278] on button "Close" at bounding box center [439, 280] width 23 height 12
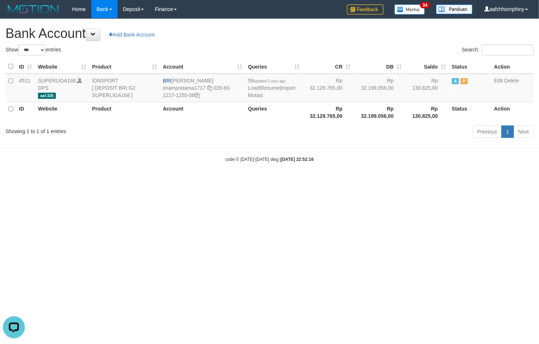
click at [383, 40] on h1 "Bank Account Add Bank Account" at bounding box center [269, 33] width 528 height 15
select select "***"
drag, startPoint x: 247, startPoint y: 95, endPoint x: 261, endPoint y: 107, distance: 18.2
select select "***"
click at [254, 95] on link "Import Mutasi" at bounding box center [271, 91] width 47 height 13
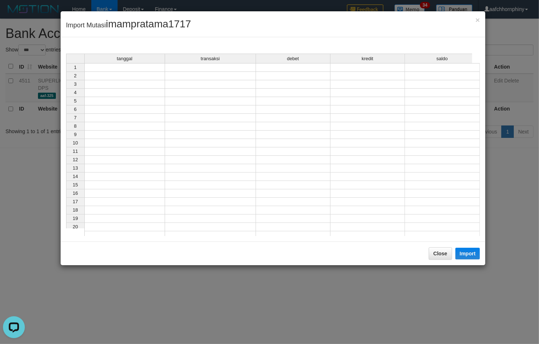
click at [100, 69] on td at bounding box center [124, 67] width 81 height 9
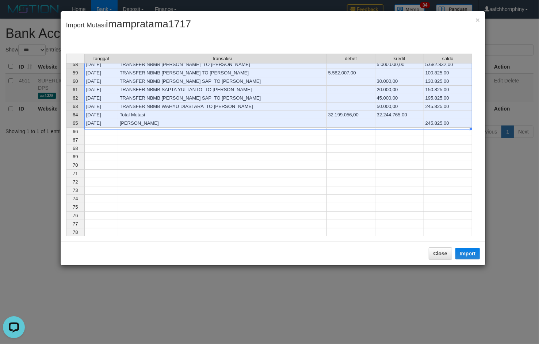
scroll to position [477, 0]
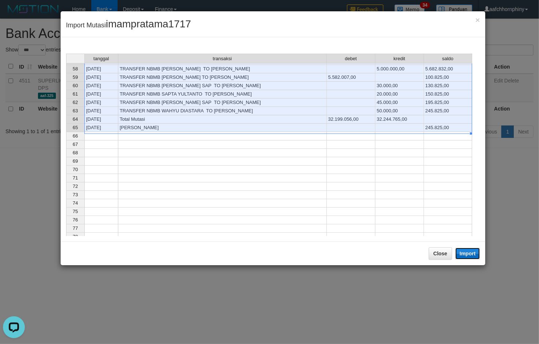
click at [463, 256] on button "Import" at bounding box center [467, 254] width 25 height 12
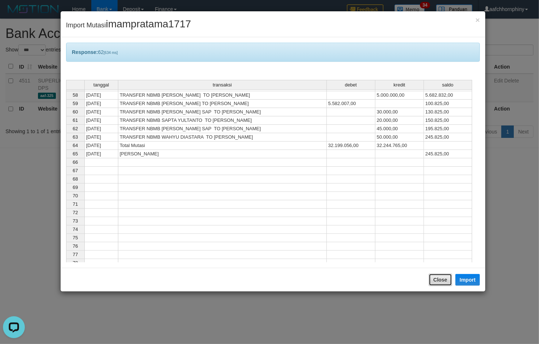
click at [435, 284] on button "Close" at bounding box center [439, 280] width 23 height 12
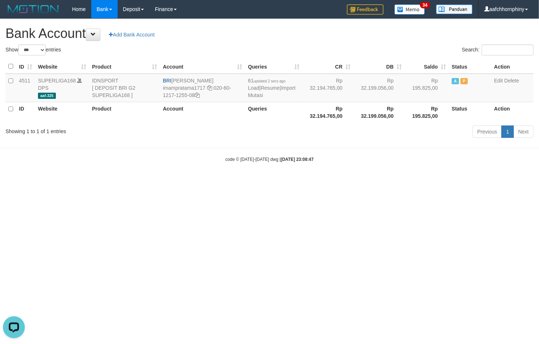
drag, startPoint x: 359, startPoint y: 41, endPoint x: 538, endPoint y: 163, distance: 216.6
click at [359, 41] on h1 "Bank Account Add Bank Account" at bounding box center [269, 33] width 528 height 15
select select "***"
click at [204, 181] on html "Toggle navigation Home Bank Account List Load By Website Group [ISPORT] SUPERLI…" at bounding box center [269, 90] width 539 height 181
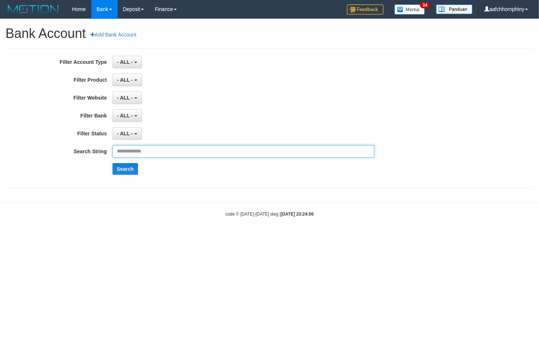
drag, startPoint x: 185, startPoint y: 149, endPoint x: 186, endPoint y: 154, distance: 5.0
click at [185, 149] on input "text" at bounding box center [243, 151] width 262 height 12
paste input "**********"
type input "**********"
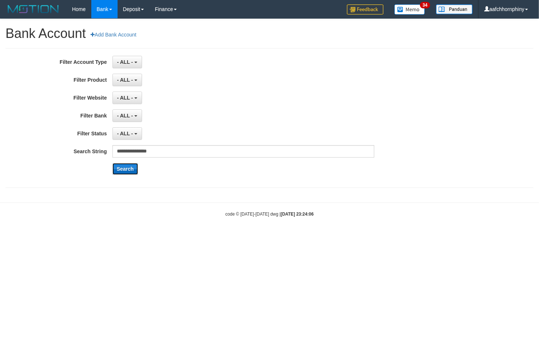
drag, startPoint x: 126, startPoint y: 173, endPoint x: 129, endPoint y: 169, distance: 4.5
click at [126, 172] on button "Search" at bounding box center [125, 169] width 26 height 12
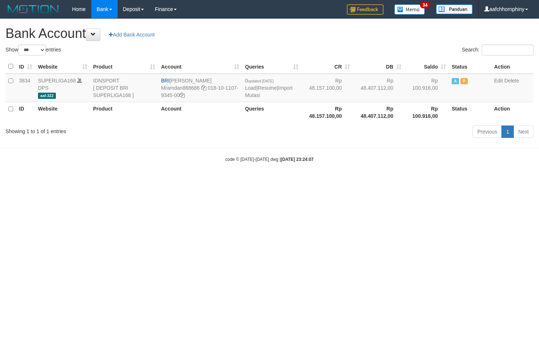
select select "***"
click at [156, 181] on html "Toggle navigation Home Bank Account List Load By Website Group [ISPORT] SUPERLI…" at bounding box center [269, 90] width 539 height 181
click at [126, 181] on html "Toggle navigation Home Bank Account List Load By Website Group [ISPORT] SUPERLI…" at bounding box center [269, 90] width 539 height 181
click at [240, 181] on html "Toggle navigation Home Bank Account List Load By Website Group [ISPORT] SUPERLI…" at bounding box center [269, 90] width 539 height 181
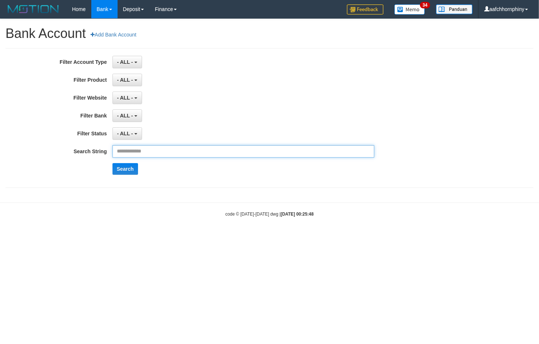
drag, startPoint x: 186, startPoint y: 150, endPoint x: 191, endPoint y: 150, distance: 4.8
click at [186, 150] on input "text" at bounding box center [243, 151] width 262 height 12
paste input "**********"
type input "**********"
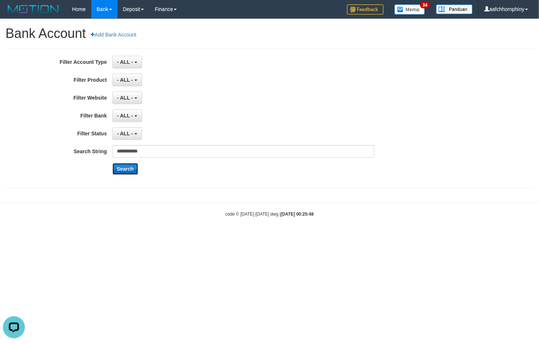
click at [129, 165] on button "Search" at bounding box center [125, 169] width 26 height 12
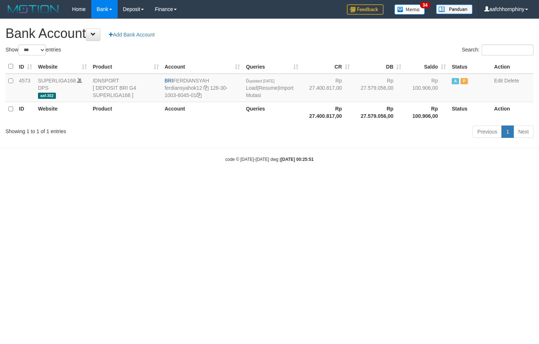
select select "***"
click at [261, 96] on link "Import Mutasi" at bounding box center [269, 91] width 47 height 13
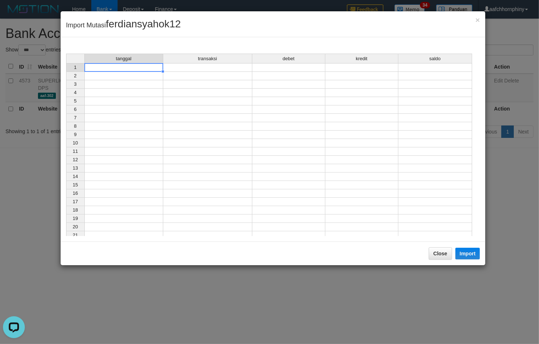
click at [66, 72] on div "tanggal transaksi debet kredit saldo 1 2 3 4 5 6 7 8 9 10 11 12 13 14 15 16 17 …" at bounding box center [66, 147] width 0 height 186
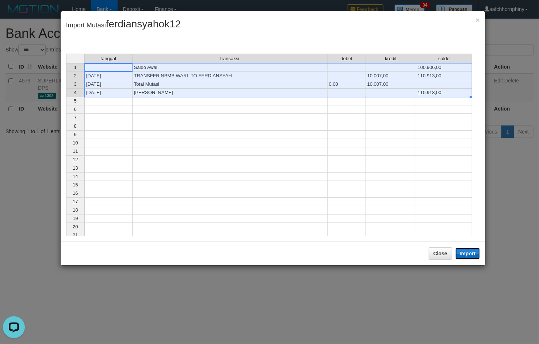
click at [464, 255] on button "Import" at bounding box center [467, 254] width 25 height 12
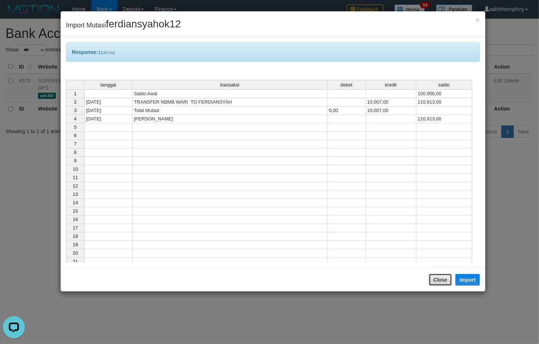
click at [440, 283] on button "Close" at bounding box center [439, 280] width 23 height 12
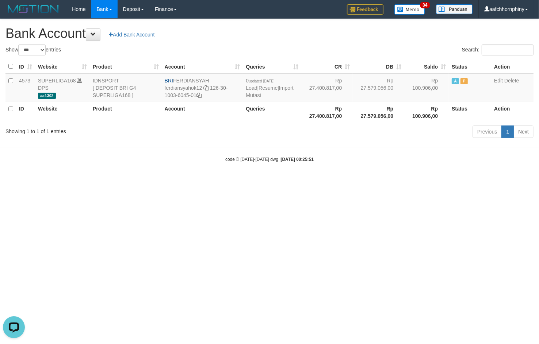
click at [373, 38] on h1 "Bank Account Add Bank Account" at bounding box center [269, 33] width 528 height 15
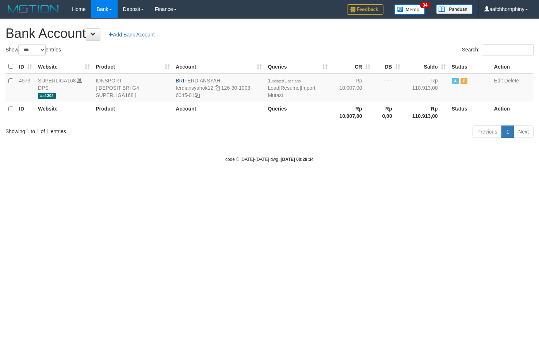
select select "***"
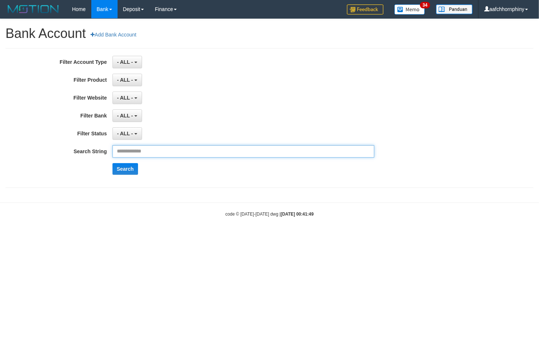
click at [203, 147] on input "text" at bounding box center [243, 151] width 262 height 12
paste input "**********"
type input "**********"
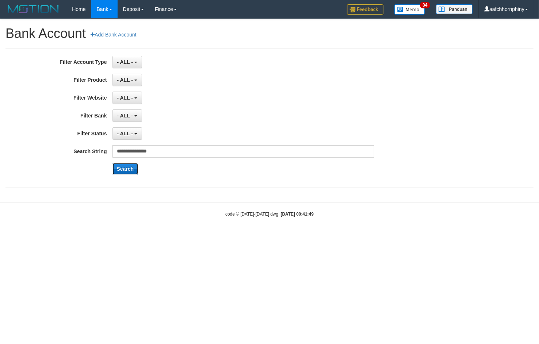
click at [114, 168] on button "Search" at bounding box center [125, 169] width 26 height 12
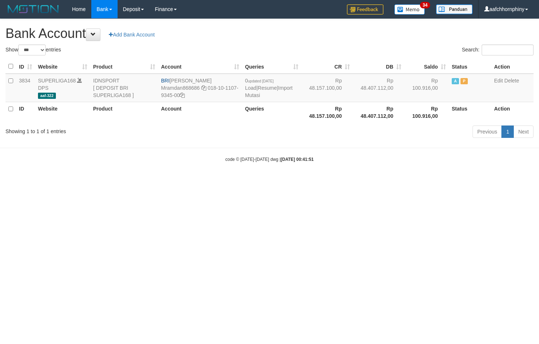
select select "***"
click at [292, 89] on link "Import Mutasi" at bounding box center [268, 91] width 47 height 13
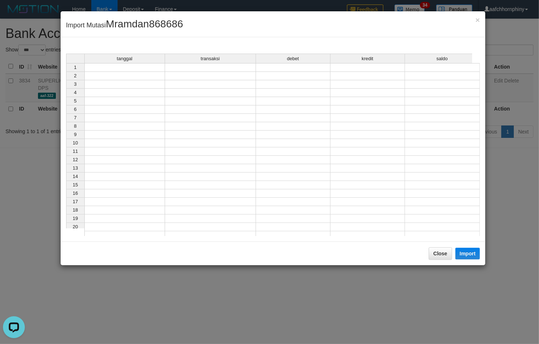
click at [66, 72] on div "tanggal transaksi debet kredit saldo 1 2 3 4 5 6 7 8 9 10 11 12 13 14 15 16 17 …" at bounding box center [66, 147] width 0 height 186
click at [145, 68] on td at bounding box center [124, 67] width 81 height 9
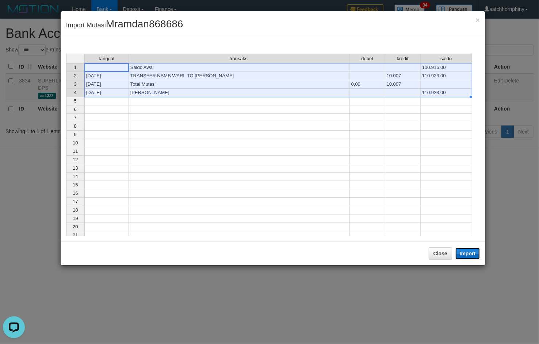
click at [465, 252] on button "Import" at bounding box center [467, 254] width 25 height 12
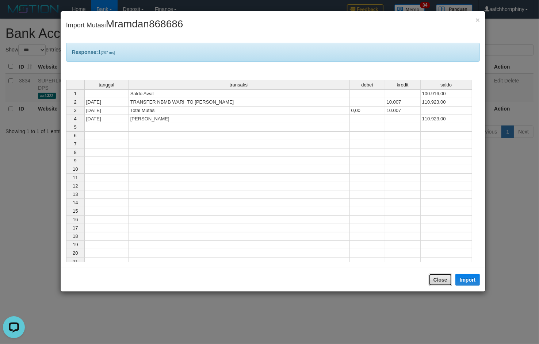
click at [430, 282] on button "Close" at bounding box center [439, 280] width 23 height 12
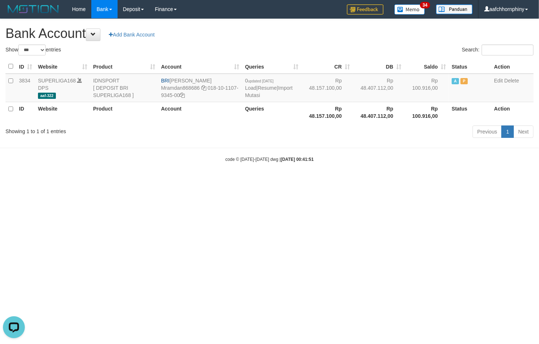
click at [364, 37] on h1 "Bank Account Add Bank Account" at bounding box center [269, 33] width 528 height 15
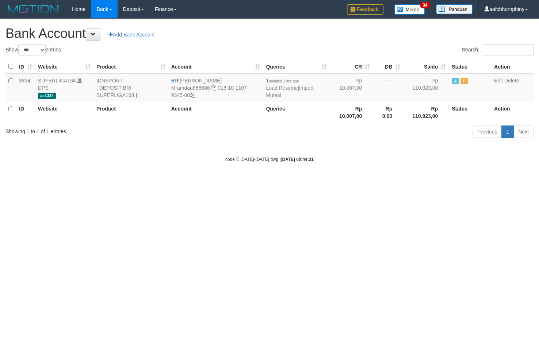
select select "***"
click at [363, 181] on html "Toggle navigation Home Bank Account List Load By Website Group [ISPORT] SUPERLI…" at bounding box center [269, 90] width 539 height 181
select select "***"
click at [109, 154] on body "Toggle navigation Home Bank Account List Load By Website Group [ISPORT] SUPERLI…" at bounding box center [269, 90] width 539 height 181
click at [313, 88] on link "Import Mutasi" at bounding box center [289, 91] width 47 height 13
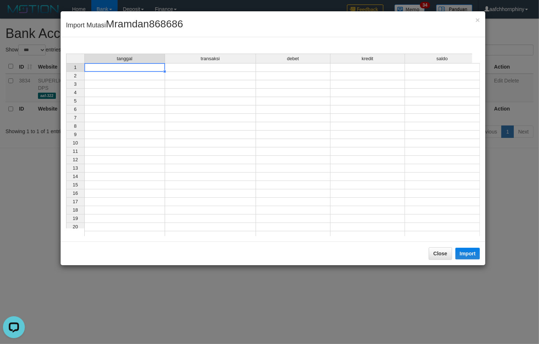
click at [133, 70] on td at bounding box center [124, 67] width 81 height 9
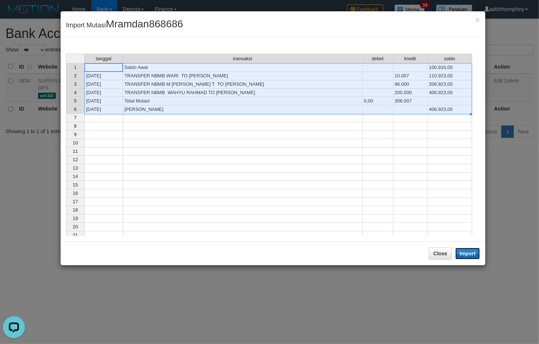
click at [469, 253] on button "Import" at bounding box center [467, 254] width 25 height 12
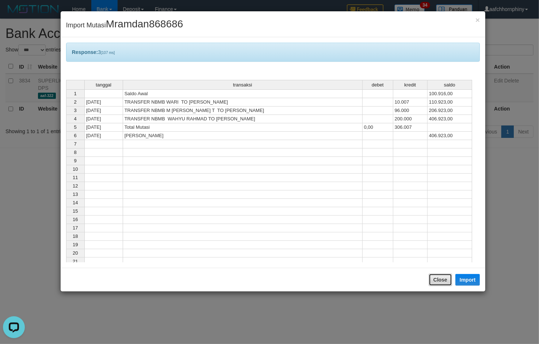
click at [437, 278] on button "Close" at bounding box center [439, 280] width 23 height 12
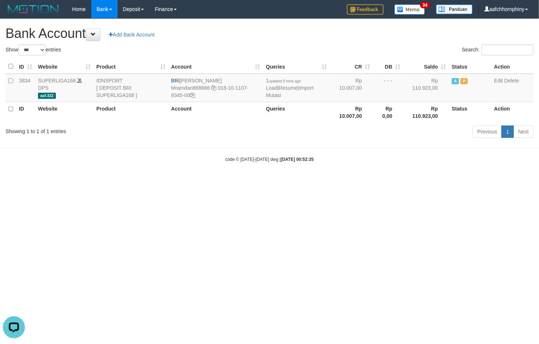
click at [349, 29] on h1 "Bank Account Add Bank Account" at bounding box center [269, 33] width 528 height 15
select select "***"
click at [307, 86] on link "Import Mutasi" at bounding box center [286, 91] width 47 height 13
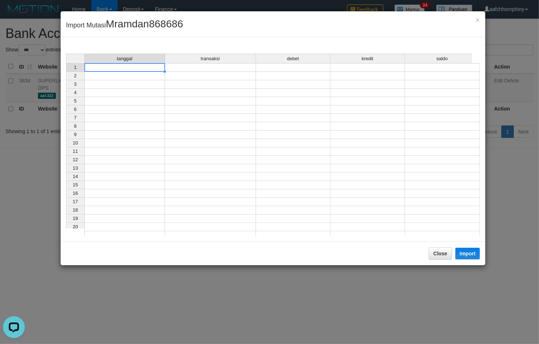
click at [115, 69] on td at bounding box center [124, 67] width 81 height 9
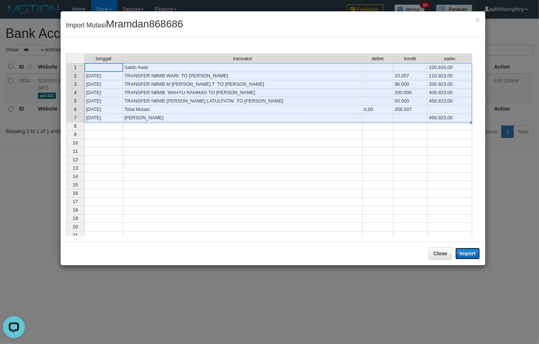
click at [472, 250] on button "Import" at bounding box center [467, 254] width 25 height 12
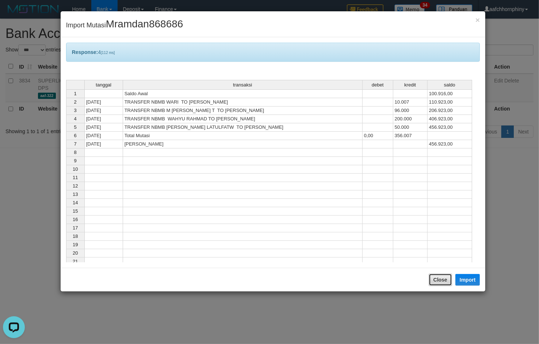
click at [436, 283] on button "Close" at bounding box center [439, 280] width 23 height 12
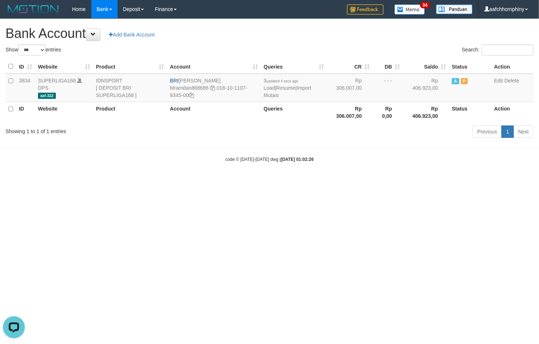
click at [326, 37] on h1 "Bank Account Add Bank Account" at bounding box center [269, 33] width 528 height 15
select select "***"
click at [307, 89] on link "Import Mutasi" at bounding box center [286, 91] width 47 height 13
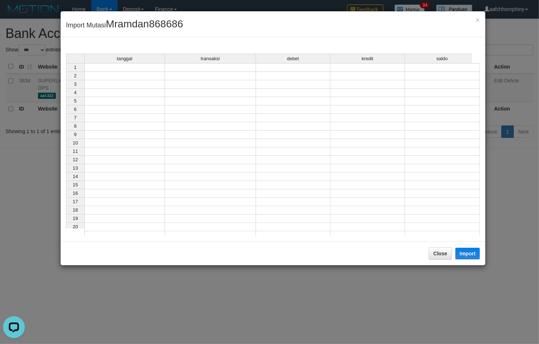
click at [66, 71] on div "tanggal transaksi debet kredit saldo 1 2 3 4 5 6 7 8 9 10 11 12 13 14 15 16 17 …" at bounding box center [66, 147] width 0 height 186
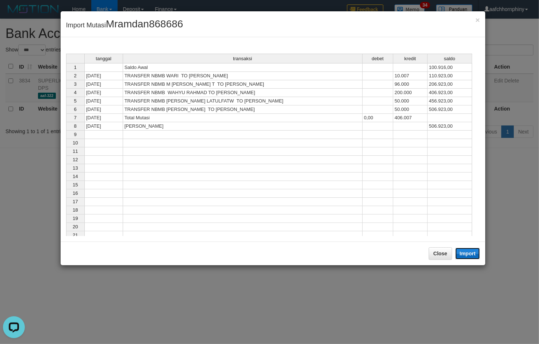
click at [466, 251] on button "Import" at bounding box center [467, 254] width 25 height 12
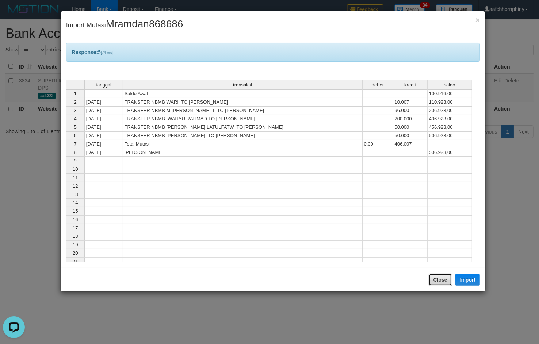
click at [445, 281] on button "Close" at bounding box center [439, 280] width 23 height 12
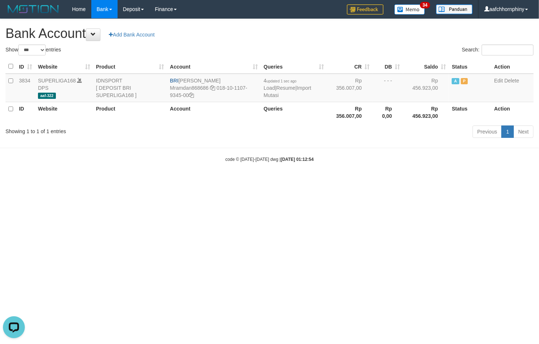
click at [368, 32] on h1 "Bank Account Add Bank Account" at bounding box center [269, 33] width 528 height 15
select select "***"
click at [304, 86] on link "Import Mutasi" at bounding box center [286, 91] width 47 height 13
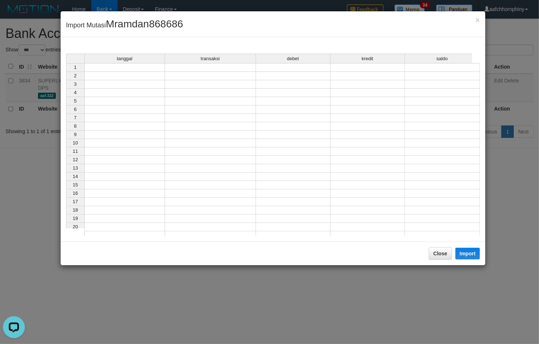
click at [151, 69] on td at bounding box center [124, 67] width 81 height 9
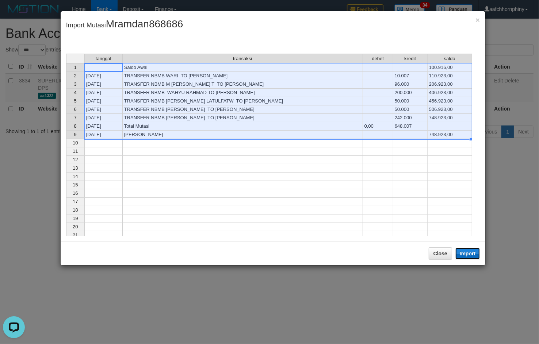
click at [468, 255] on button "Import" at bounding box center [467, 254] width 25 height 12
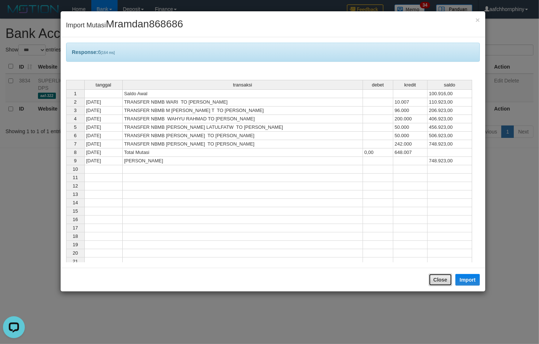
click at [434, 278] on button "Close" at bounding box center [439, 280] width 23 height 12
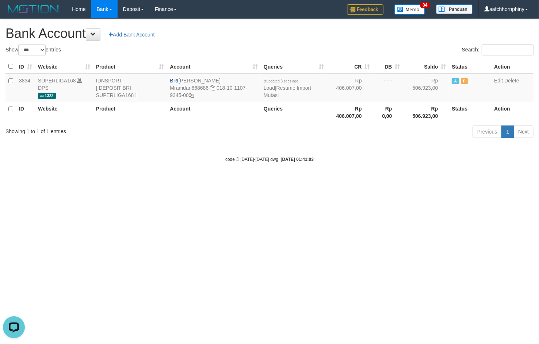
click at [342, 36] on h1 "Bank Account Add Bank Account" at bounding box center [269, 33] width 528 height 15
select select "***"
drag, startPoint x: 135, startPoint y: 300, endPoint x: 134, endPoint y: 304, distance: 4.4
click at [132, 181] on html "Toggle navigation Home Bank Account List Load By Website Group [ISPORT] SUPERLI…" at bounding box center [269, 90] width 539 height 181
click at [454, 181] on html "Toggle navigation Home Bank Account List Load By Website Group [ISPORT] SUPERLI…" at bounding box center [269, 90] width 539 height 181
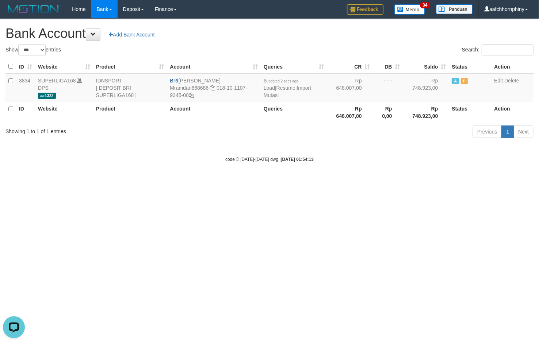
drag, startPoint x: 537, startPoint y: 161, endPoint x: 203, endPoint y: 280, distance: 355.3
click at [344, 181] on html "Toggle navigation Home Bank Account List Load By Website Group [ISPORT] SUPERLI…" at bounding box center [269, 90] width 539 height 181
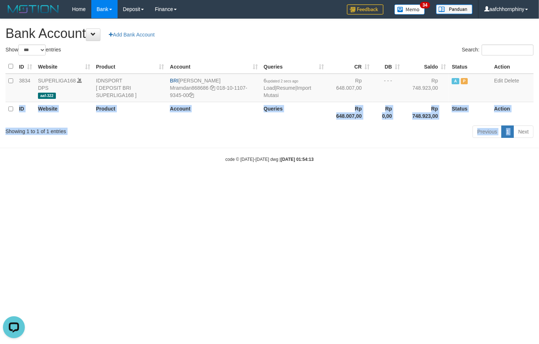
drag, startPoint x: 530, startPoint y: 99, endPoint x: 472, endPoint y: 174, distance: 94.7
click at [485, 163] on body "Toggle navigation Home Bank Account List Load By Website Group [ISPORT] SUPERLI…" at bounding box center [269, 90] width 539 height 181
click at [457, 181] on html "Toggle navigation Home Bank Account List Load By Website Group [ISPORT] SUPERLI…" at bounding box center [269, 90] width 539 height 181
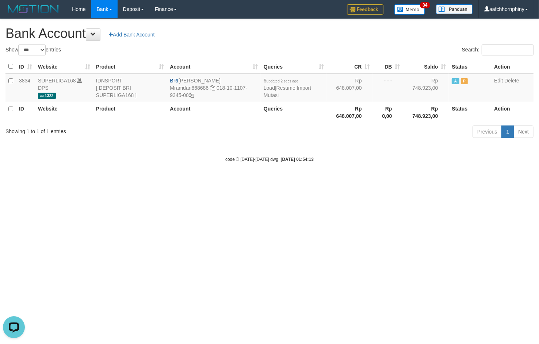
drag, startPoint x: 262, startPoint y: 25, endPoint x: 264, endPoint y: 55, distance: 30.4
click at [262, 25] on div "**********" at bounding box center [269, 79] width 539 height 121
click at [304, 84] on td "6 updated 2 secs ago Load | Resume | Import Mutasi" at bounding box center [294, 88] width 66 height 28
click at [305, 89] on link "Import Mutasi" at bounding box center [286, 91] width 47 height 13
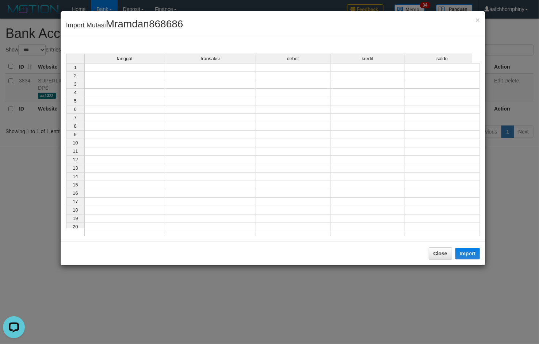
click at [66, 72] on div "tanggal transaksi debet kredit saldo 1 2 3 4 5 6 7 8 9 10 11 12 13 14 15 16 17 …" at bounding box center [66, 147] width 0 height 186
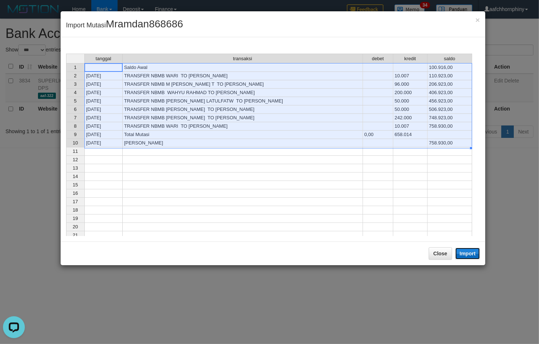
click at [470, 256] on button "Import" at bounding box center [467, 254] width 25 height 12
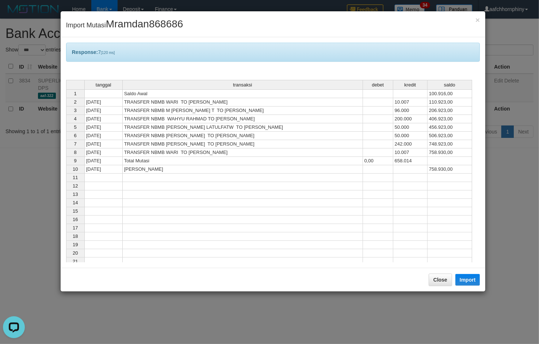
click at [440, 271] on div "Close Import" at bounding box center [273, 280] width 425 height 24
drag, startPoint x: 435, startPoint y: 277, endPoint x: 435, endPoint y: 246, distance: 31.0
click at [435, 276] on button "Close" at bounding box center [439, 280] width 23 height 12
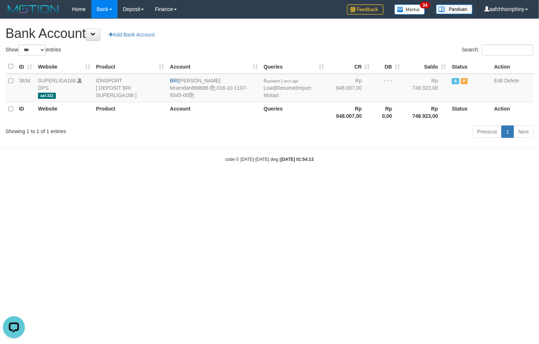
drag, startPoint x: 362, startPoint y: 19, endPoint x: 363, endPoint y: 30, distance: 11.0
click at [362, 19] on nav "Toggle navigation Home Bank Account List Load By Website Group [ISPORT] SUPERLI…" at bounding box center [269, 9] width 539 height 19
click at [369, 46] on div "Search:" at bounding box center [404, 51] width 258 height 13
select select "***"
drag, startPoint x: 123, startPoint y: 248, endPoint x: 168, endPoint y: 223, distance: 51.6
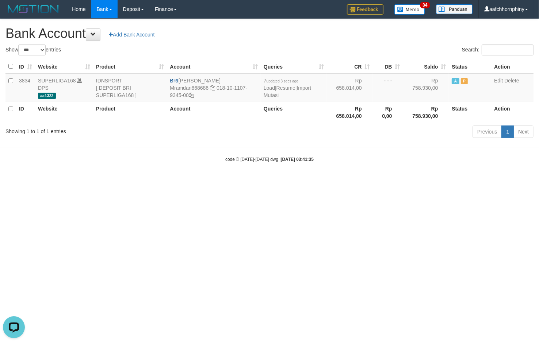
click at [124, 181] on html "Toggle navigation Home Bank Account List Load By Website Group [ISPORT] SUPERLI…" at bounding box center [269, 90] width 539 height 181
click at [307, 89] on link "Import Mutasi" at bounding box center [286, 91] width 47 height 13
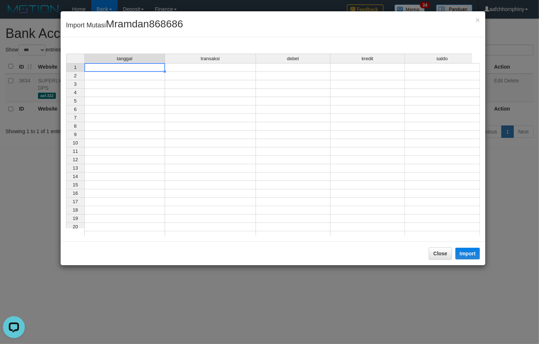
click at [143, 70] on td at bounding box center [124, 67] width 81 height 9
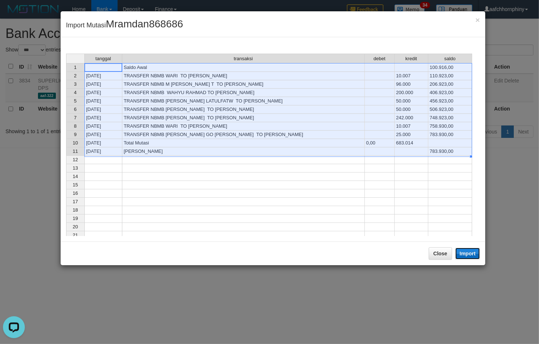
click at [465, 255] on button "Import" at bounding box center [467, 254] width 25 height 12
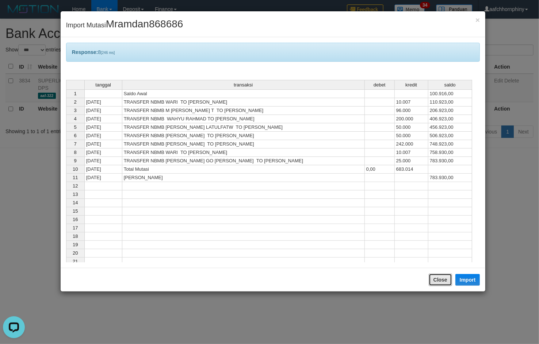
click at [432, 279] on button "Close" at bounding box center [439, 280] width 23 height 12
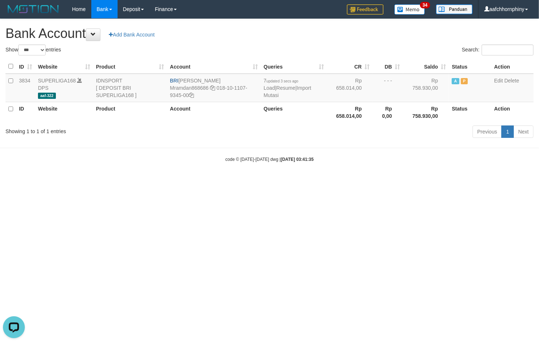
click at [349, 35] on h1 "Bank Account Add Bank Account" at bounding box center [269, 33] width 528 height 15
select select "***"
click at [311, 86] on link "Import Mutasi" at bounding box center [286, 91] width 47 height 13
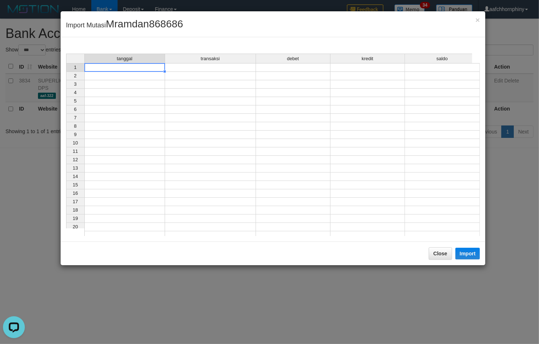
click at [132, 67] on td at bounding box center [124, 67] width 81 height 9
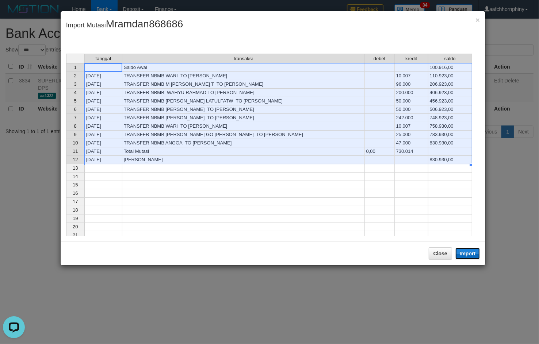
click at [466, 252] on button "Import" at bounding box center [467, 254] width 25 height 12
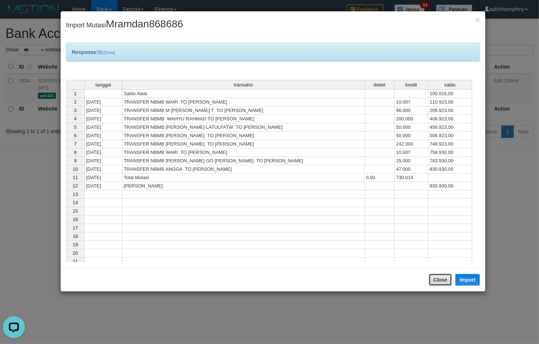
click at [442, 281] on button "Close" at bounding box center [439, 280] width 23 height 12
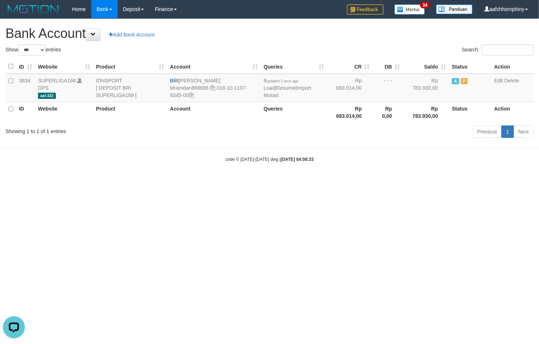
click at [353, 33] on h1 "Bank Account Add Bank Account" at bounding box center [269, 33] width 528 height 15
select select "***"
click at [380, 181] on html "Toggle navigation Home Bank Account List Load By Website Group [ISPORT] SUPERLI…" at bounding box center [269, 90] width 539 height 181
select select "***"
click at [311, 88] on link "Import Mutasi" at bounding box center [286, 91] width 47 height 13
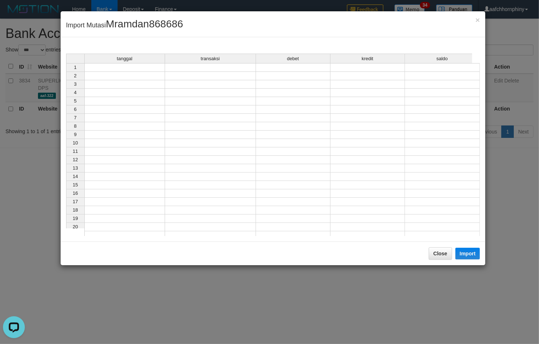
click at [139, 60] on div "tanggal" at bounding box center [125, 58] width 80 height 9
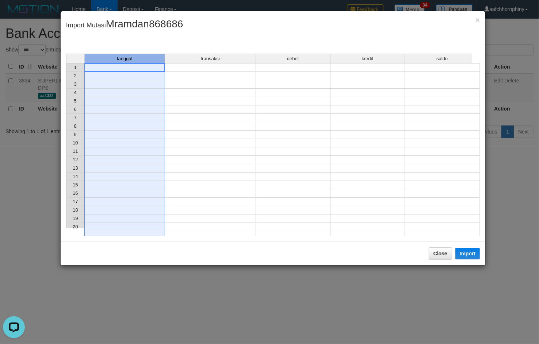
click at [134, 66] on td at bounding box center [124, 67] width 81 height 9
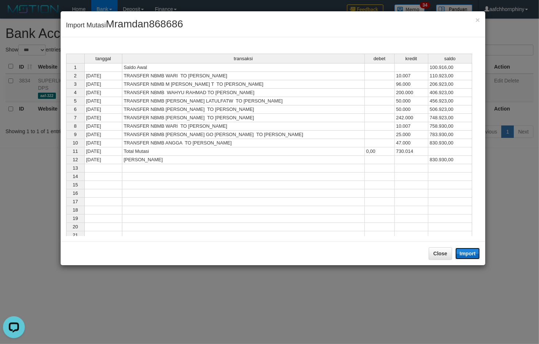
click at [471, 253] on button "Import" at bounding box center [467, 254] width 25 height 12
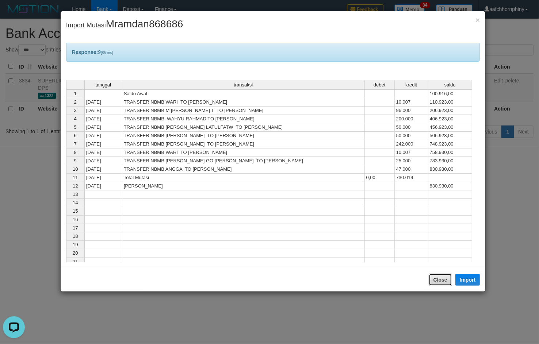
click at [430, 280] on button "Close" at bounding box center [439, 280] width 23 height 12
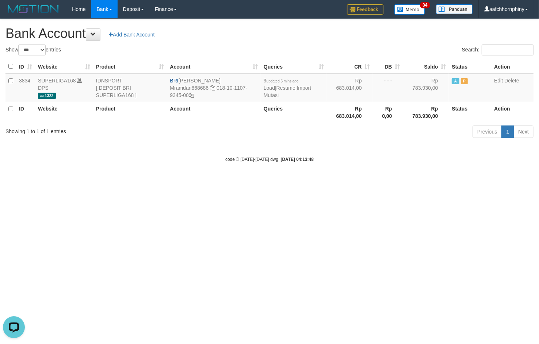
drag, startPoint x: 331, startPoint y: 33, endPoint x: 537, endPoint y: 146, distance: 234.5
click at [331, 33] on h1 "Bank Account Add Bank Account" at bounding box center [269, 33] width 528 height 15
select select "***"
click at [125, 181] on html "Toggle navigation Home Bank Account List Load By Website Group [ISPORT] SUPERLI…" at bounding box center [269, 90] width 539 height 181
click at [271, 42] on div "**********" at bounding box center [269, 79] width 539 height 121
